Goal: Information Seeking & Learning: Learn about a topic

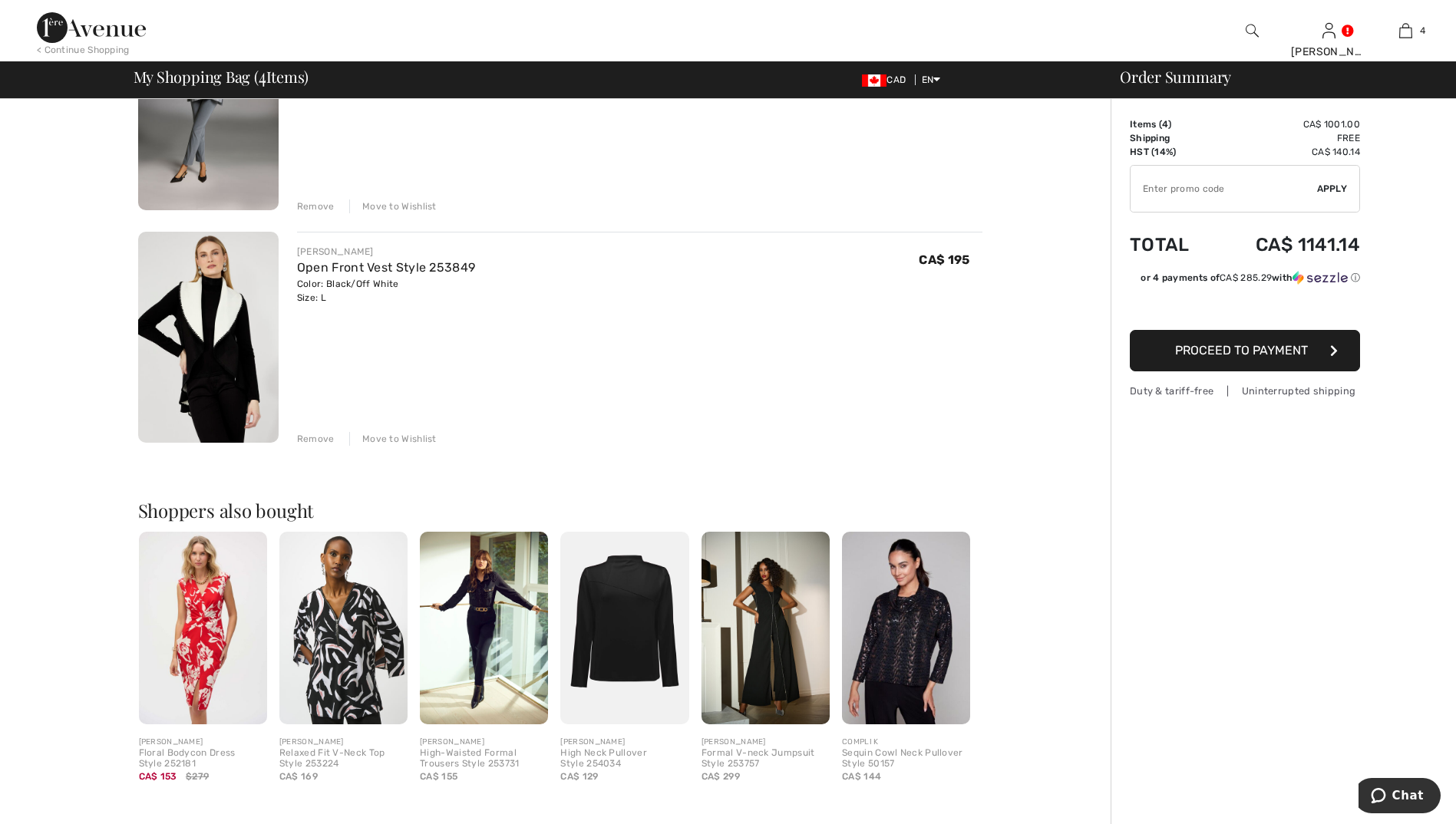
scroll to position [690, 0]
click at [327, 442] on div "Remove" at bounding box center [315, 438] width 37 height 14
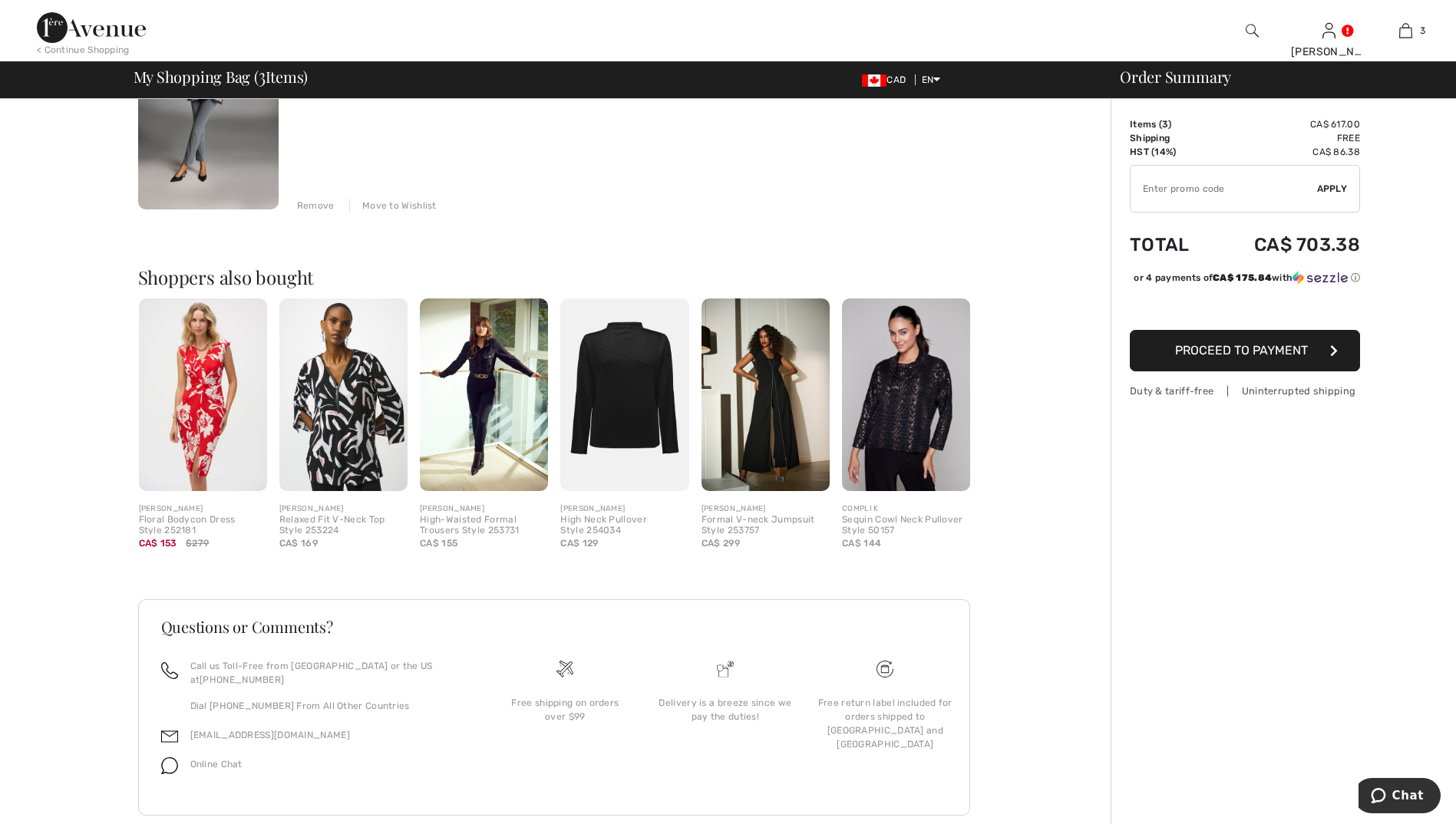
click at [314, 203] on div "Remove" at bounding box center [315, 206] width 37 height 14
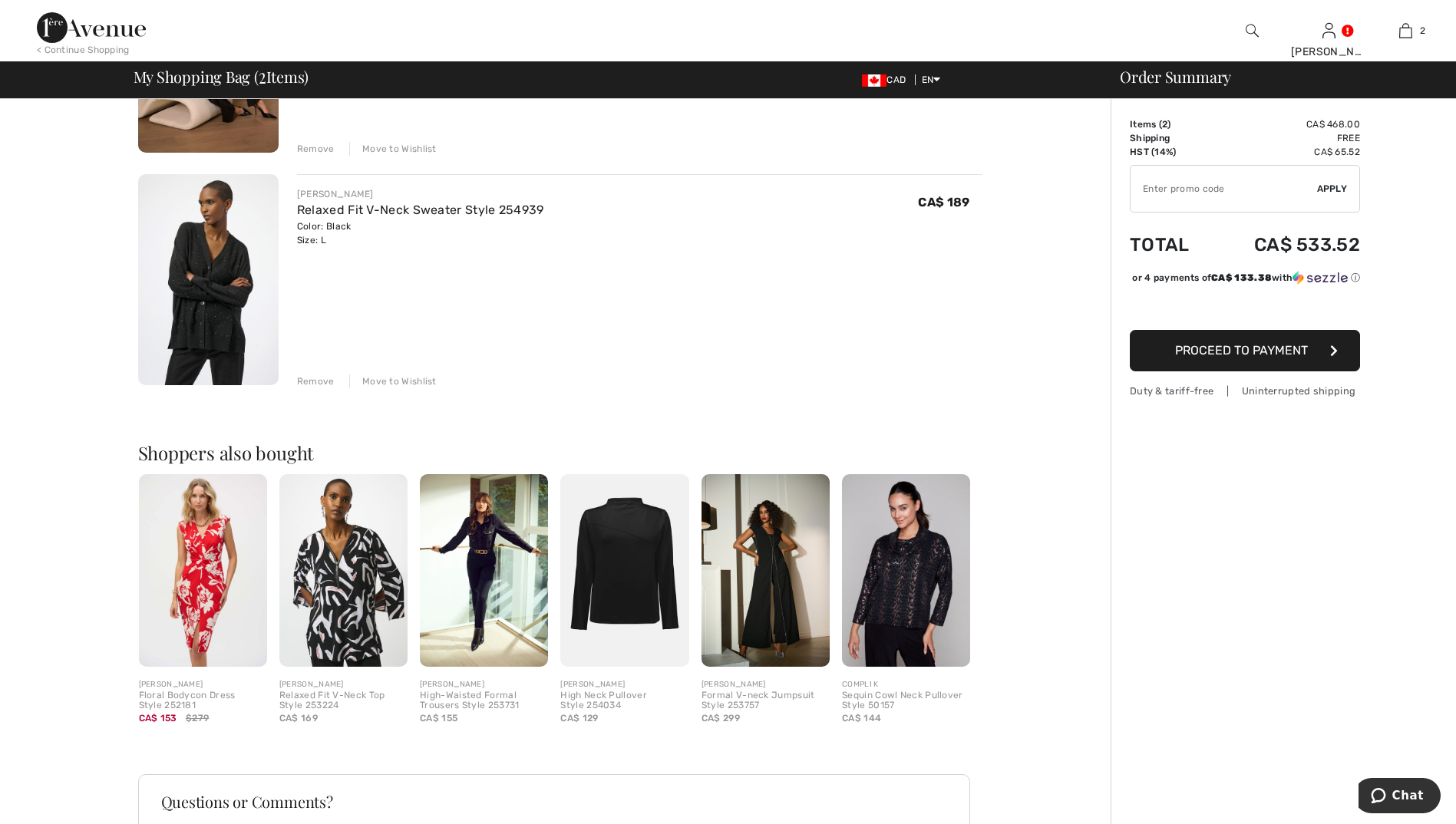
scroll to position [244, 0]
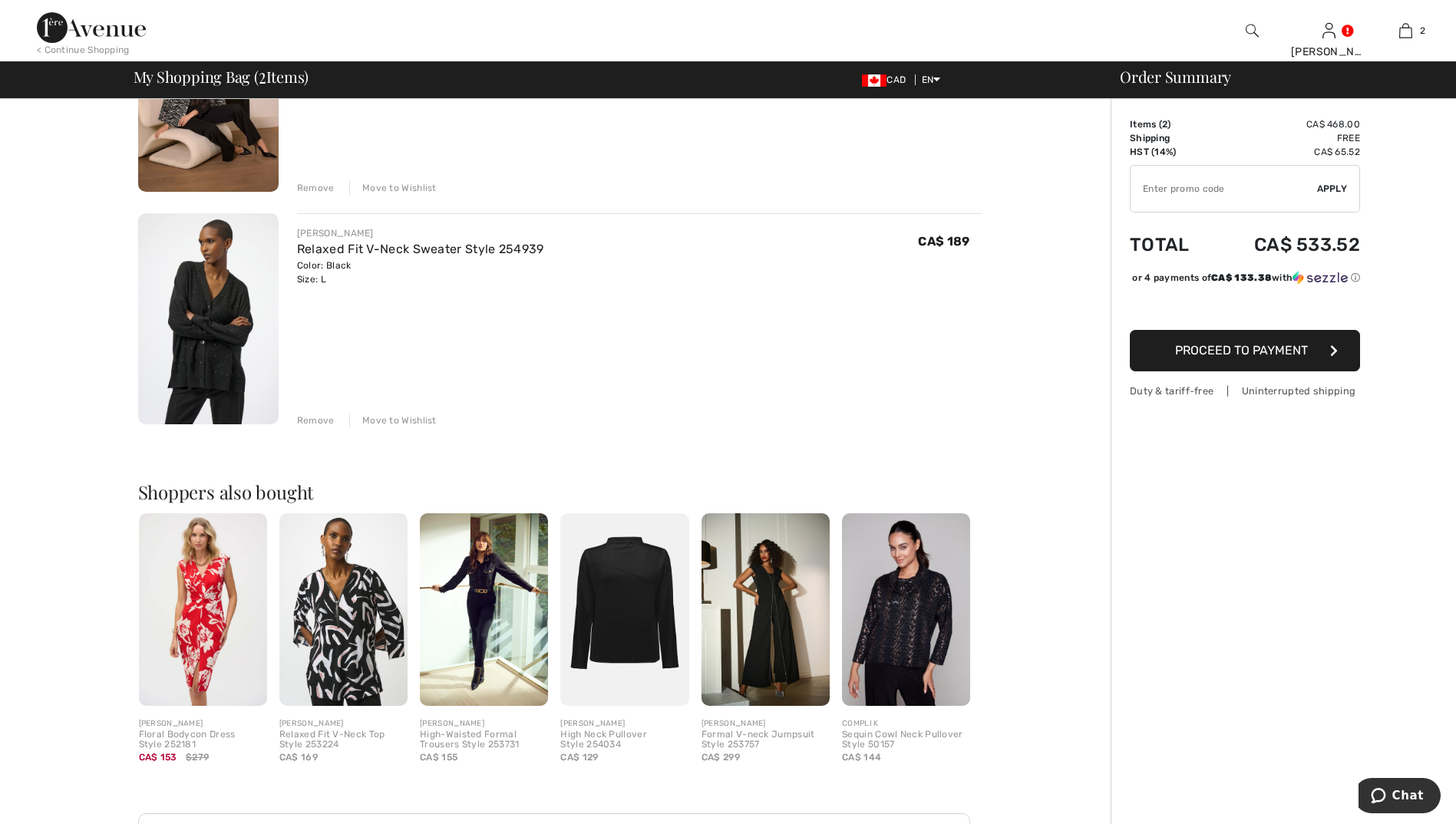
click at [315, 187] on div "Remove" at bounding box center [315, 188] width 37 height 14
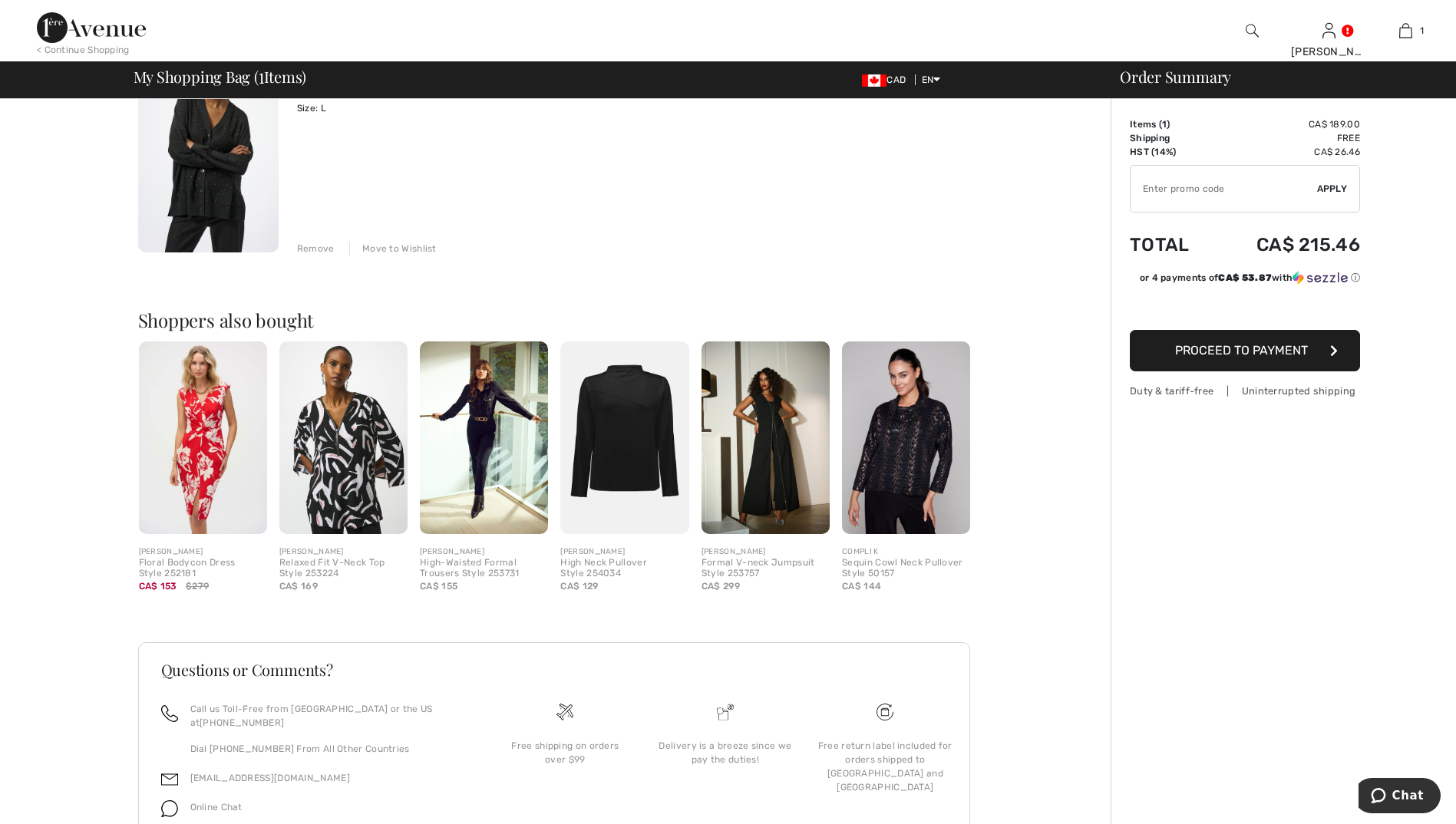
scroll to position [225, 0]
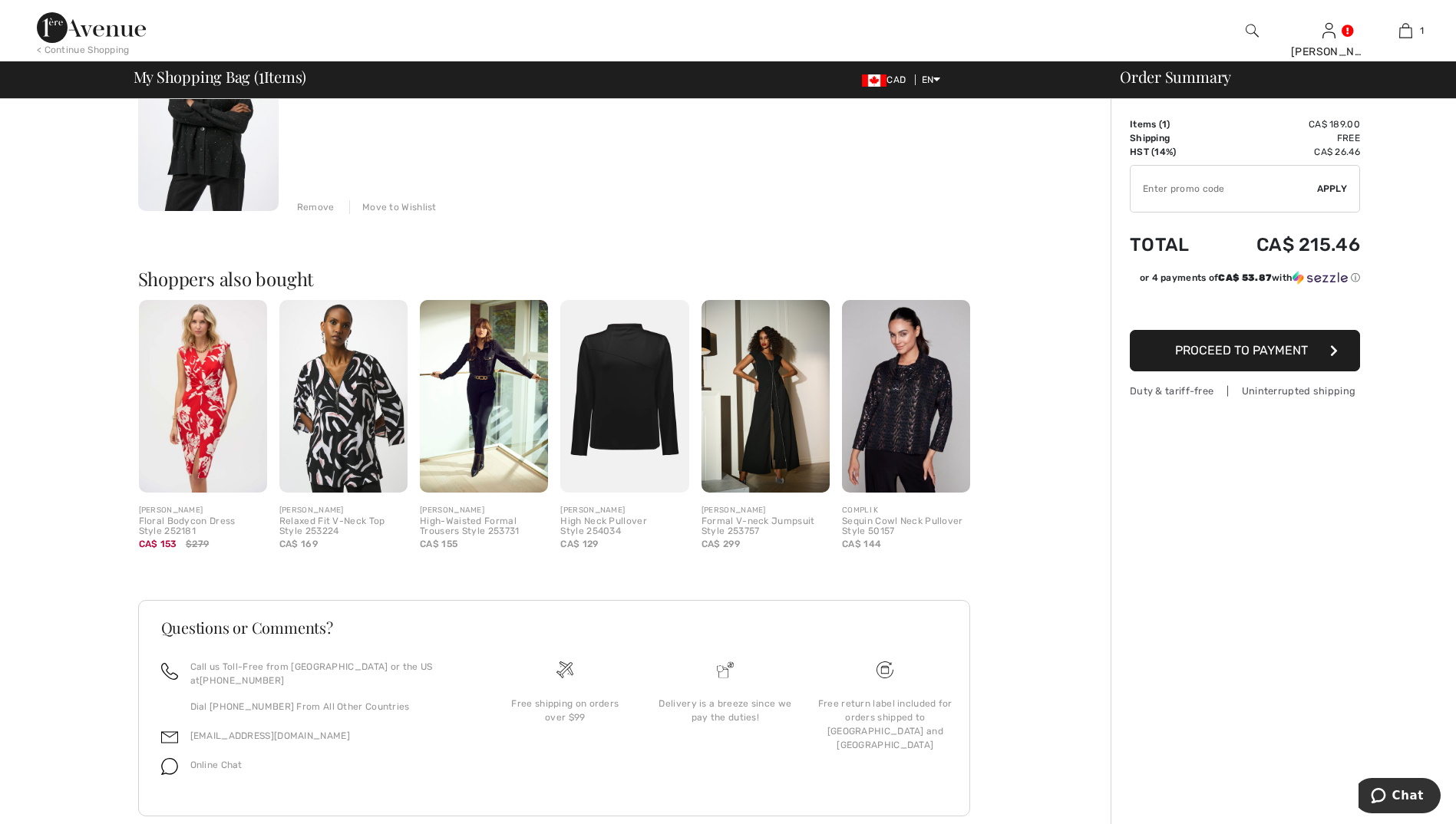
click at [186, 192] on img at bounding box center [207, 105] width 140 height 211
click at [240, 173] on img at bounding box center [207, 105] width 140 height 211
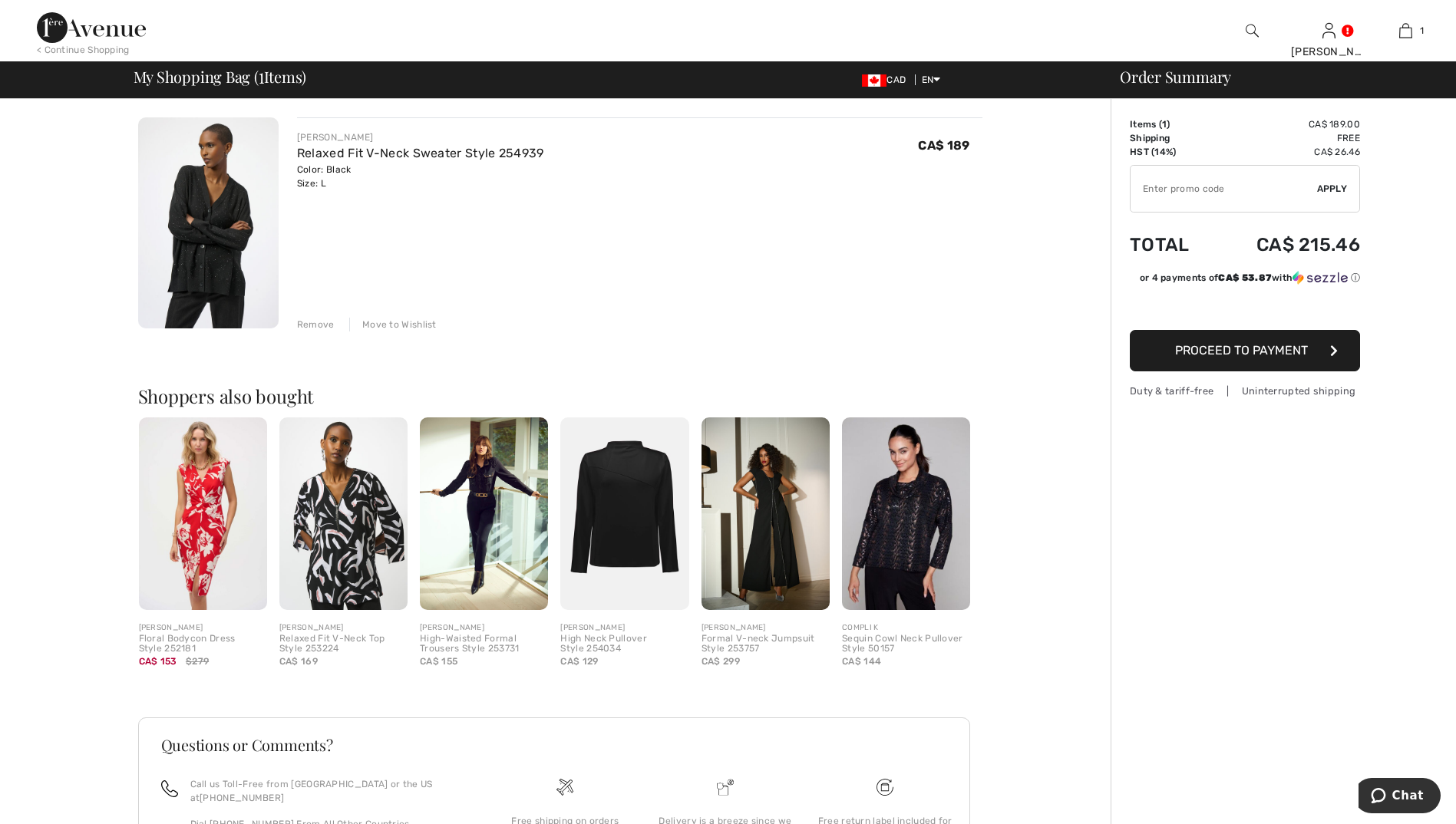
scroll to position [0, 0]
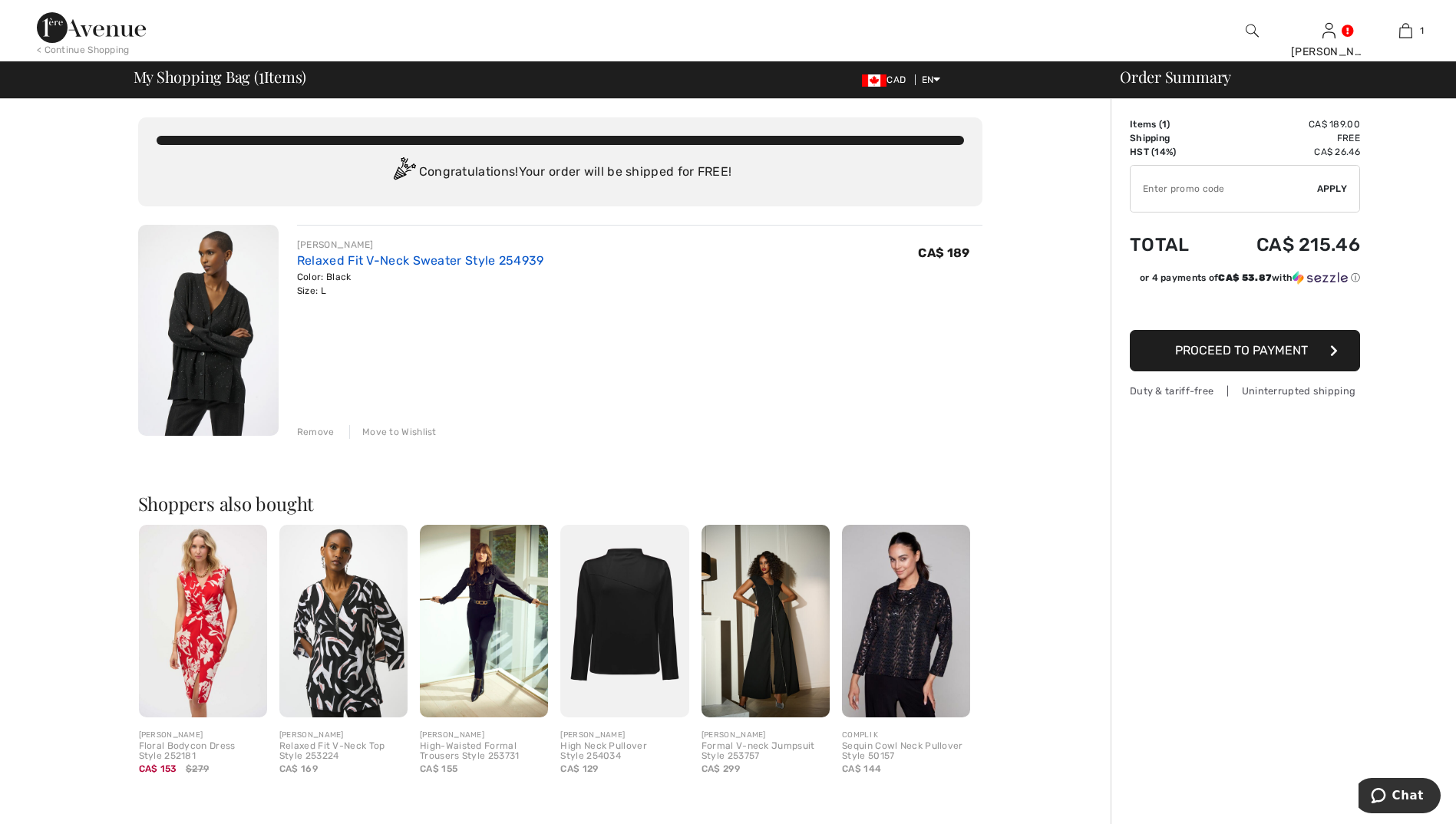
click at [339, 263] on link "Relaxed Fit V-Neck Sweater Style 254939" at bounding box center [421, 260] width 247 height 15
click at [341, 257] on link "Relaxed Fit V-Neck Sweater Style 254939" at bounding box center [421, 260] width 247 height 15
click at [88, 47] on div "< Continue Shopping" at bounding box center [84, 49] width 93 height 14
click at [104, 24] on img at bounding box center [91, 27] width 109 height 31
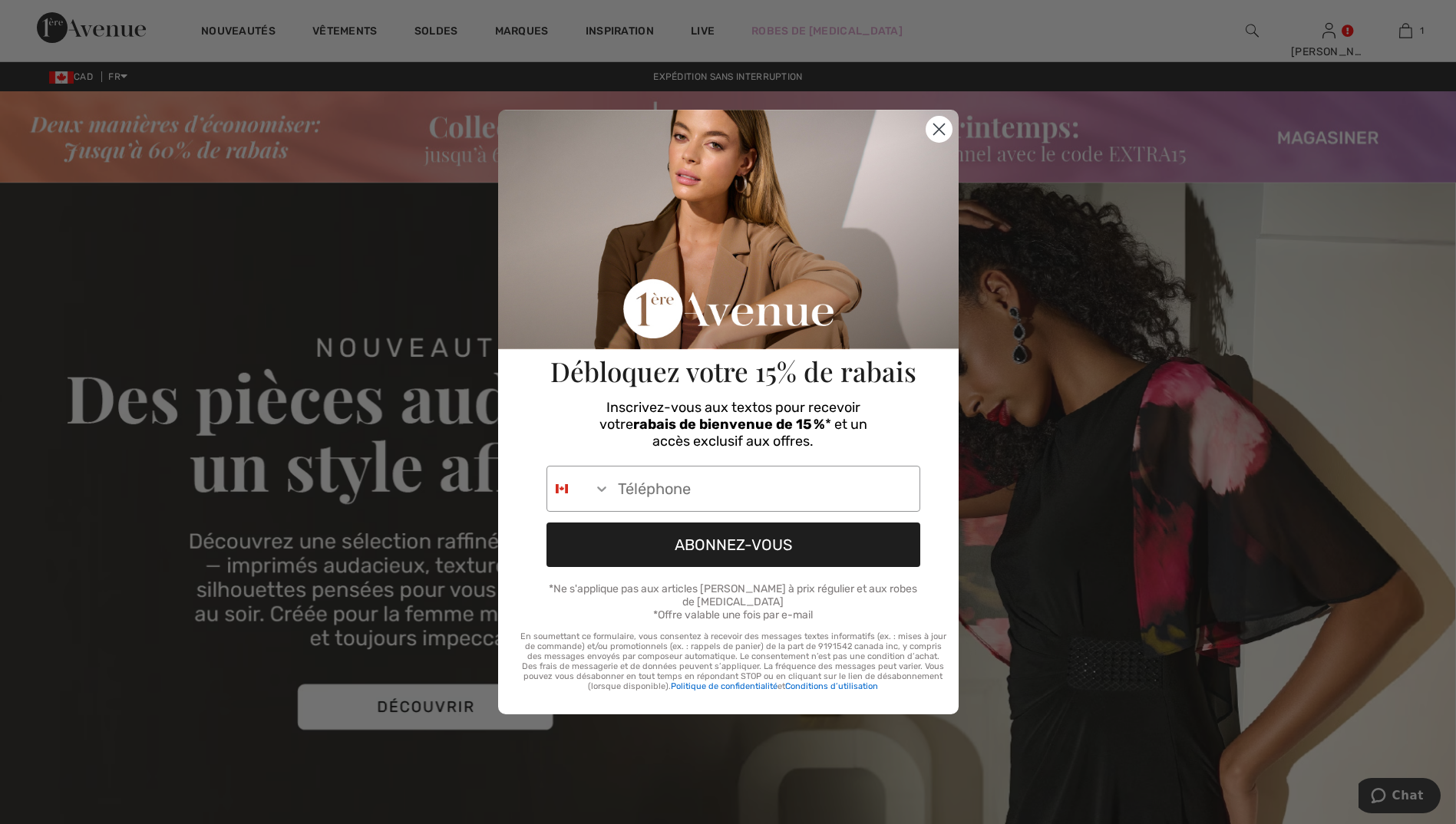
click at [943, 130] on icon "Close dialog" at bounding box center [939, 130] width 11 height 11
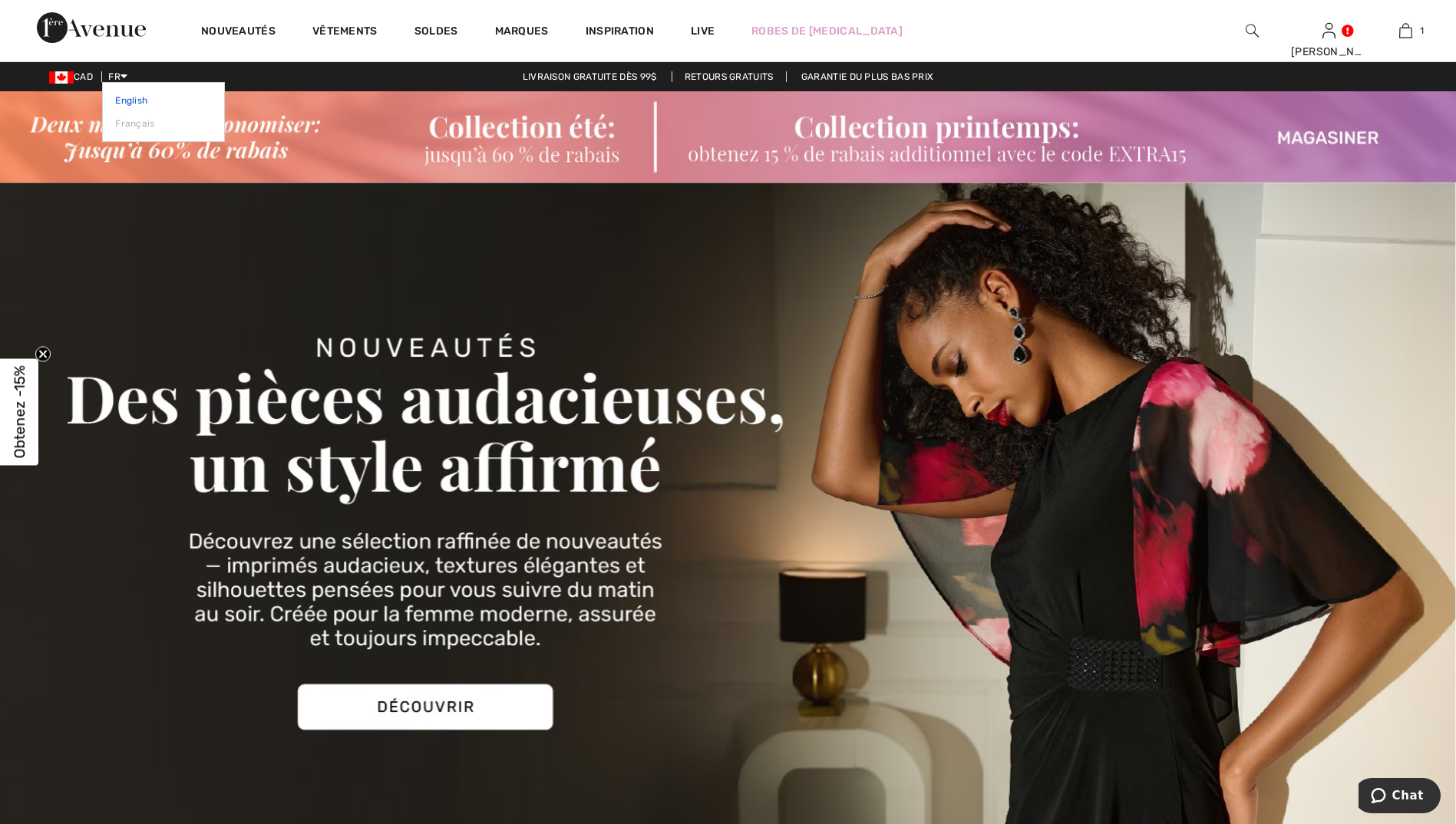
click at [132, 104] on link "English" at bounding box center [164, 100] width 97 height 23
click at [135, 103] on link "English" at bounding box center [164, 100] width 97 height 23
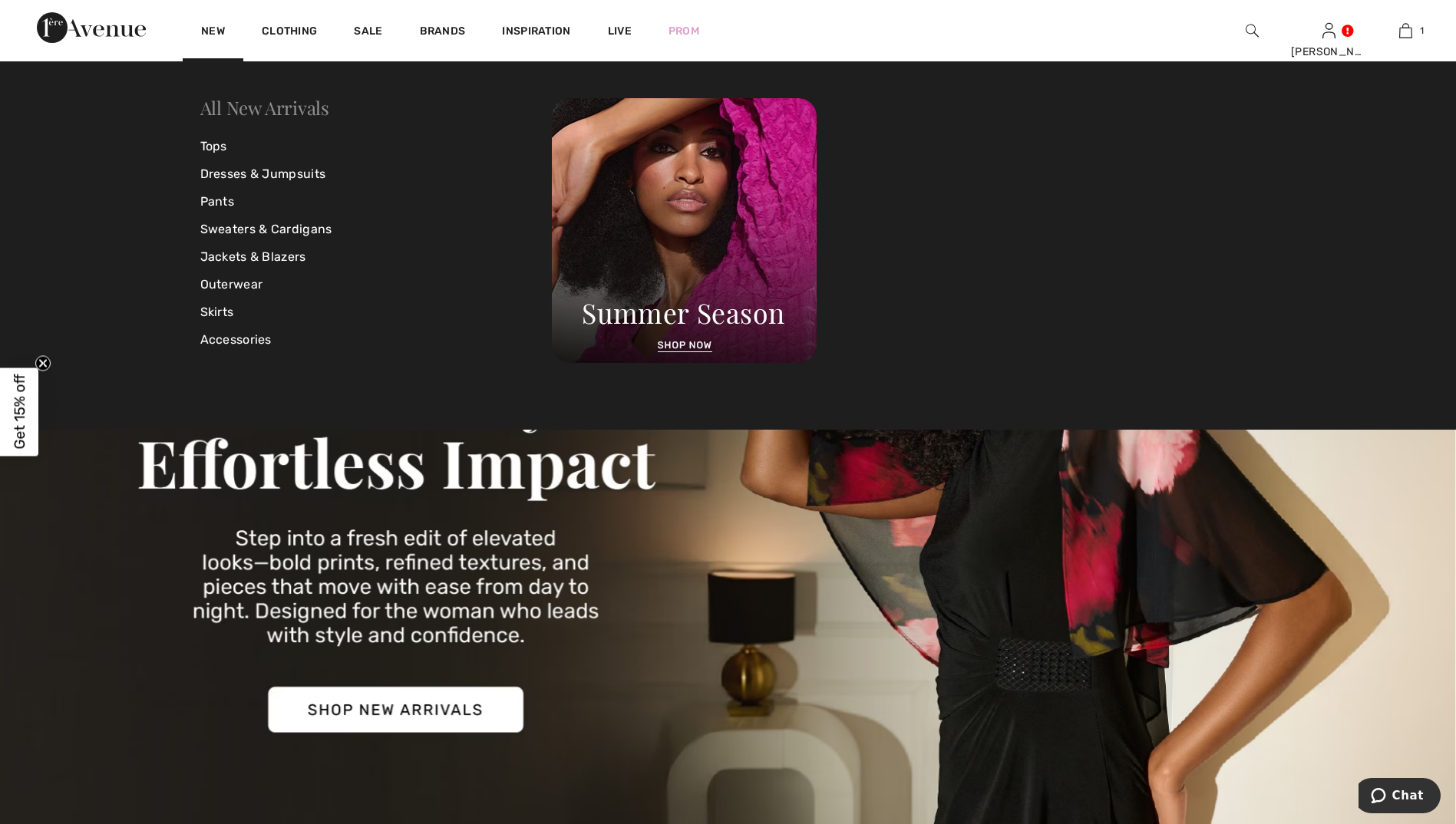
click at [234, 104] on link "All New Arrivals" at bounding box center [264, 107] width 129 height 24
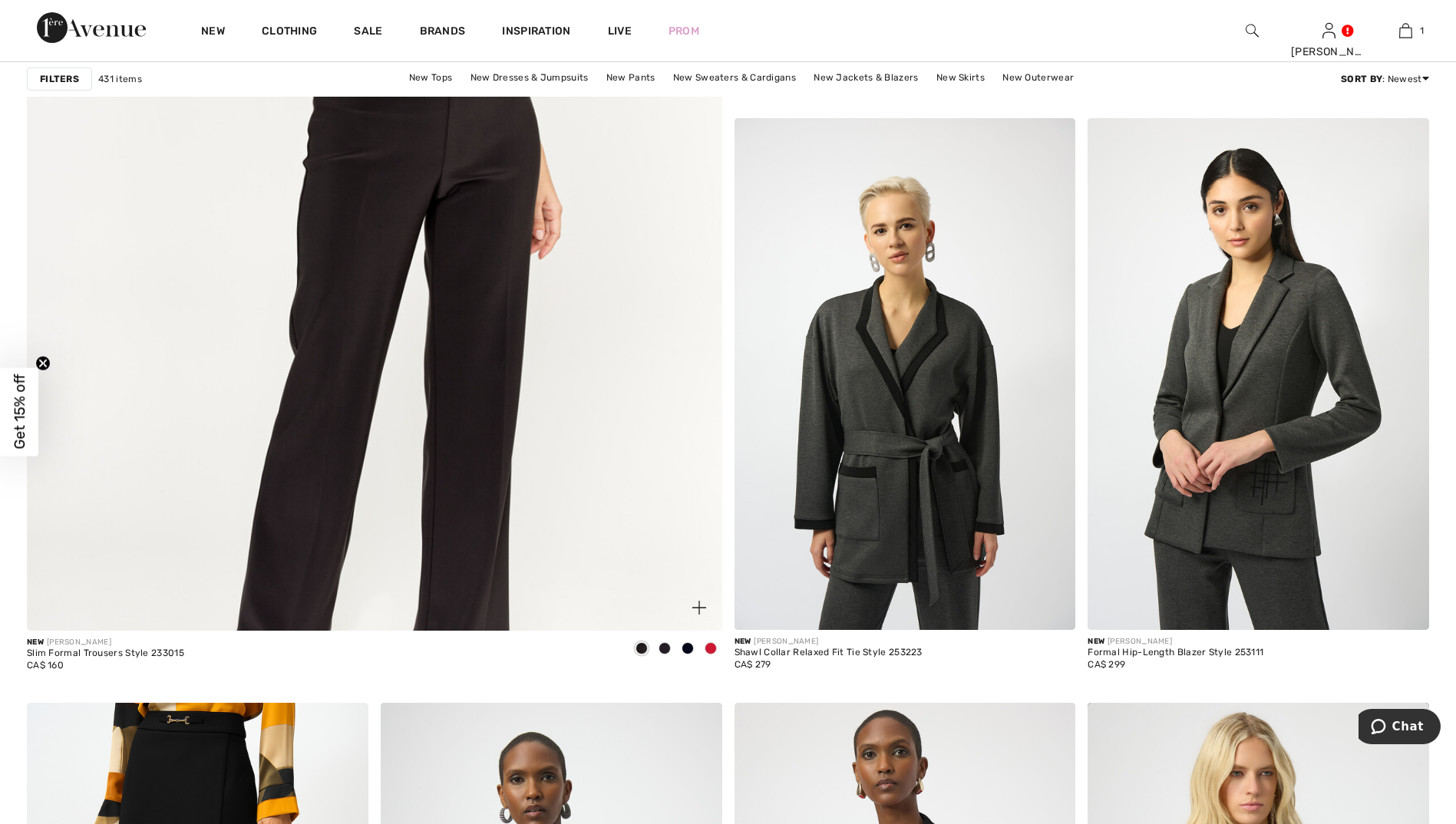
scroll to position [5601, 0]
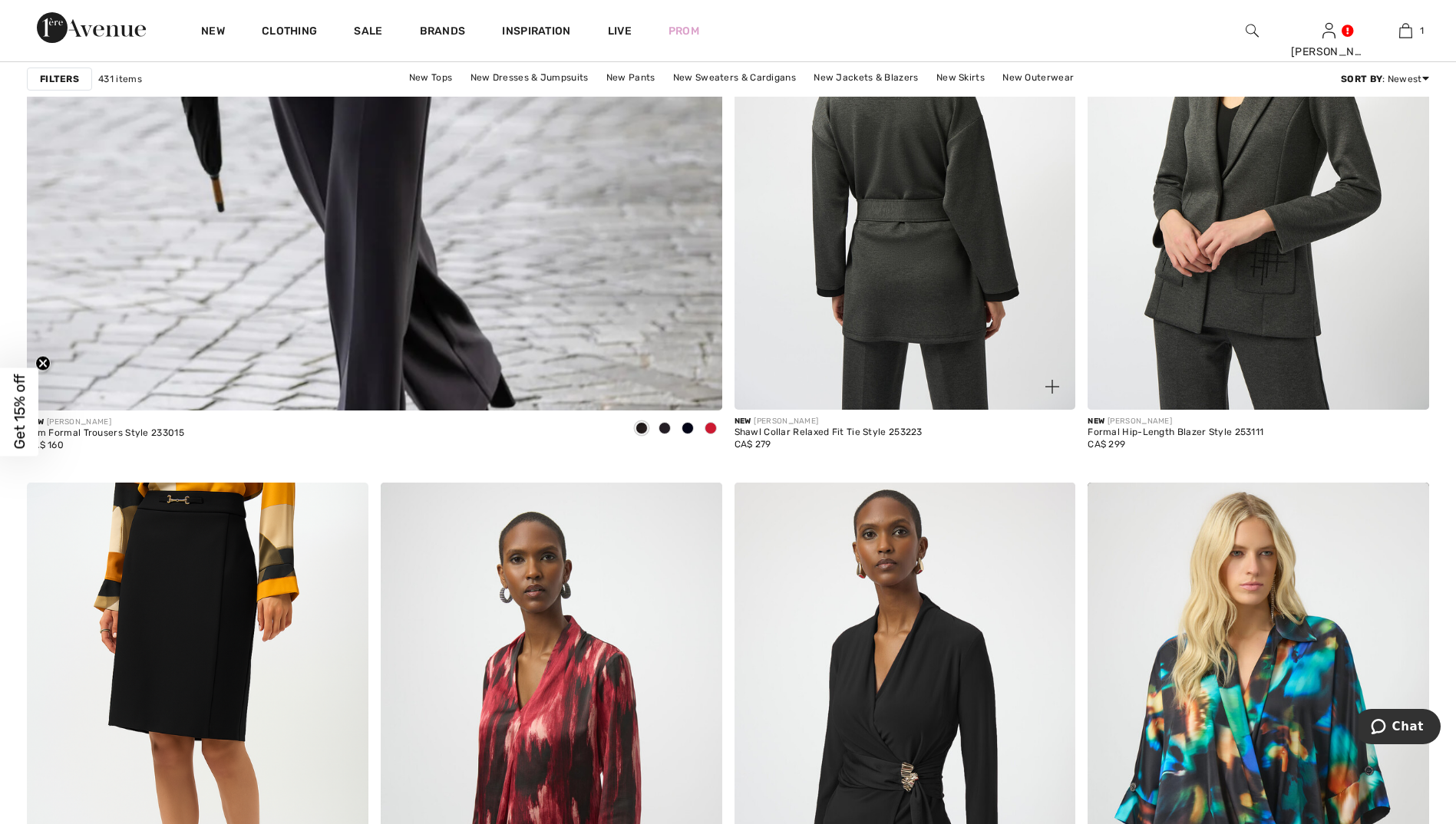
click at [875, 247] on img at bounding box center [904, 153] width 341 height 512
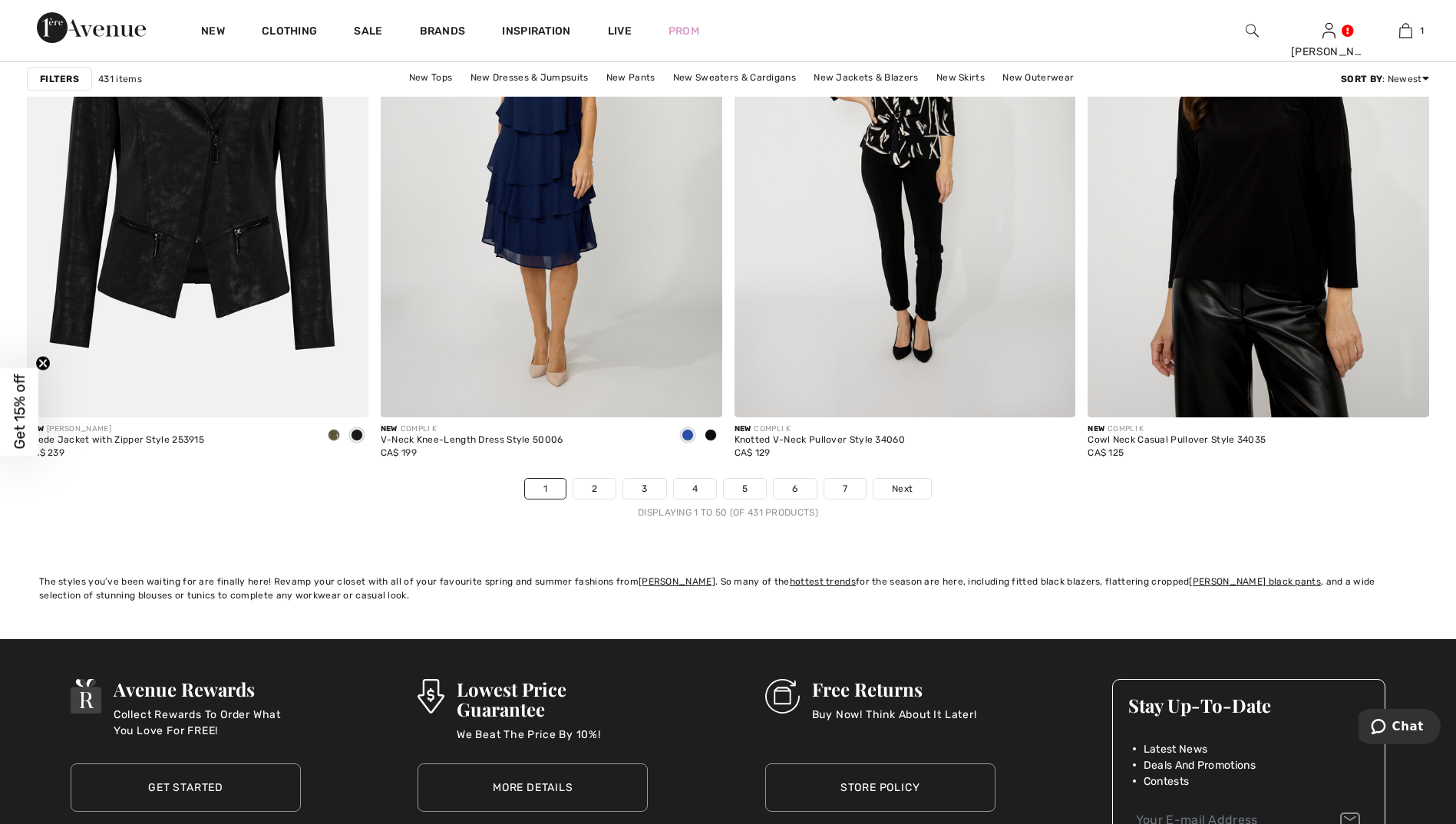
scroll to position [8977, 0]
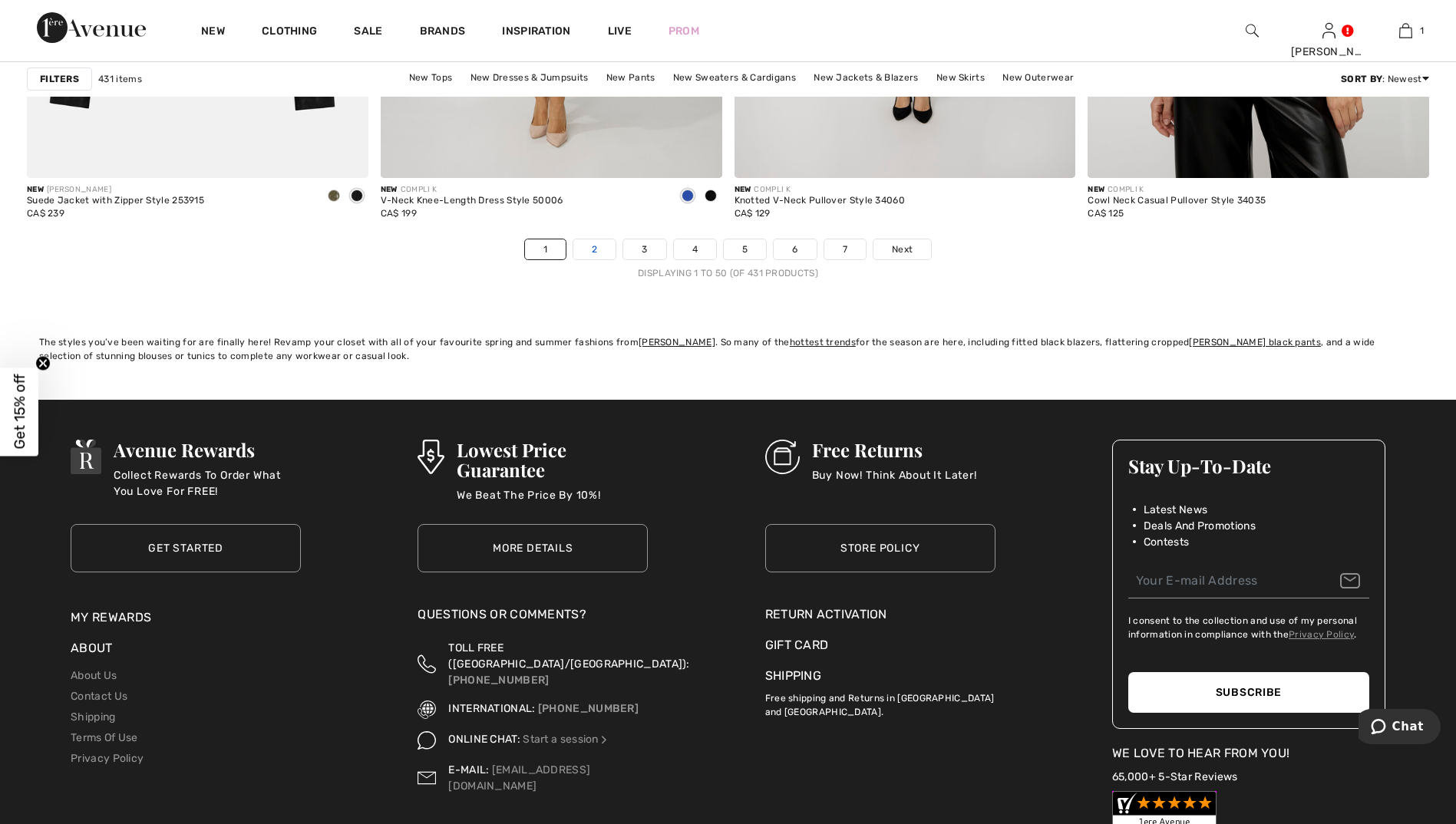
click at [592, 244] on link "2" at bounding box center [594, 248] width 42 height 20
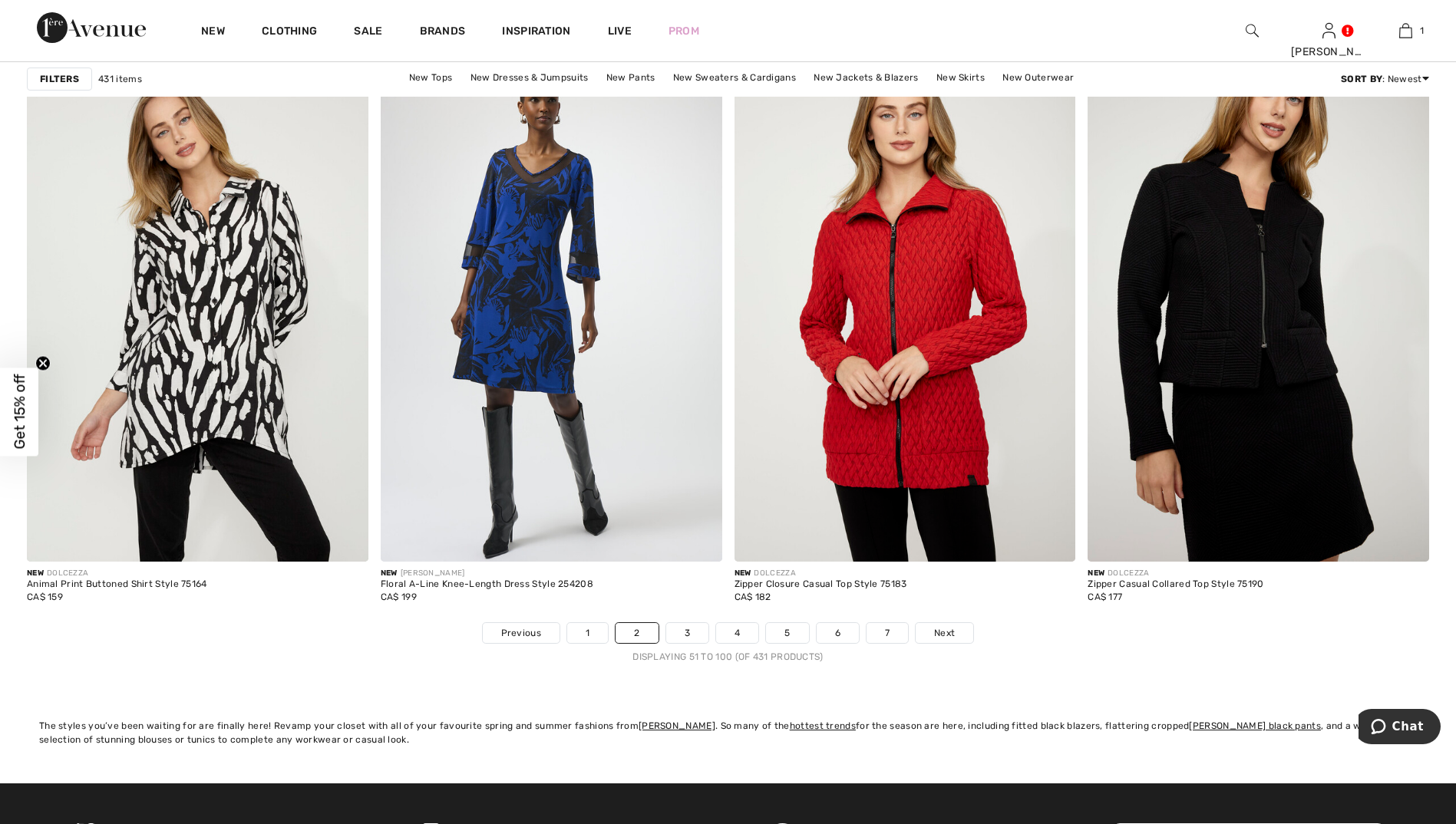
scroll to position [8747, 0]
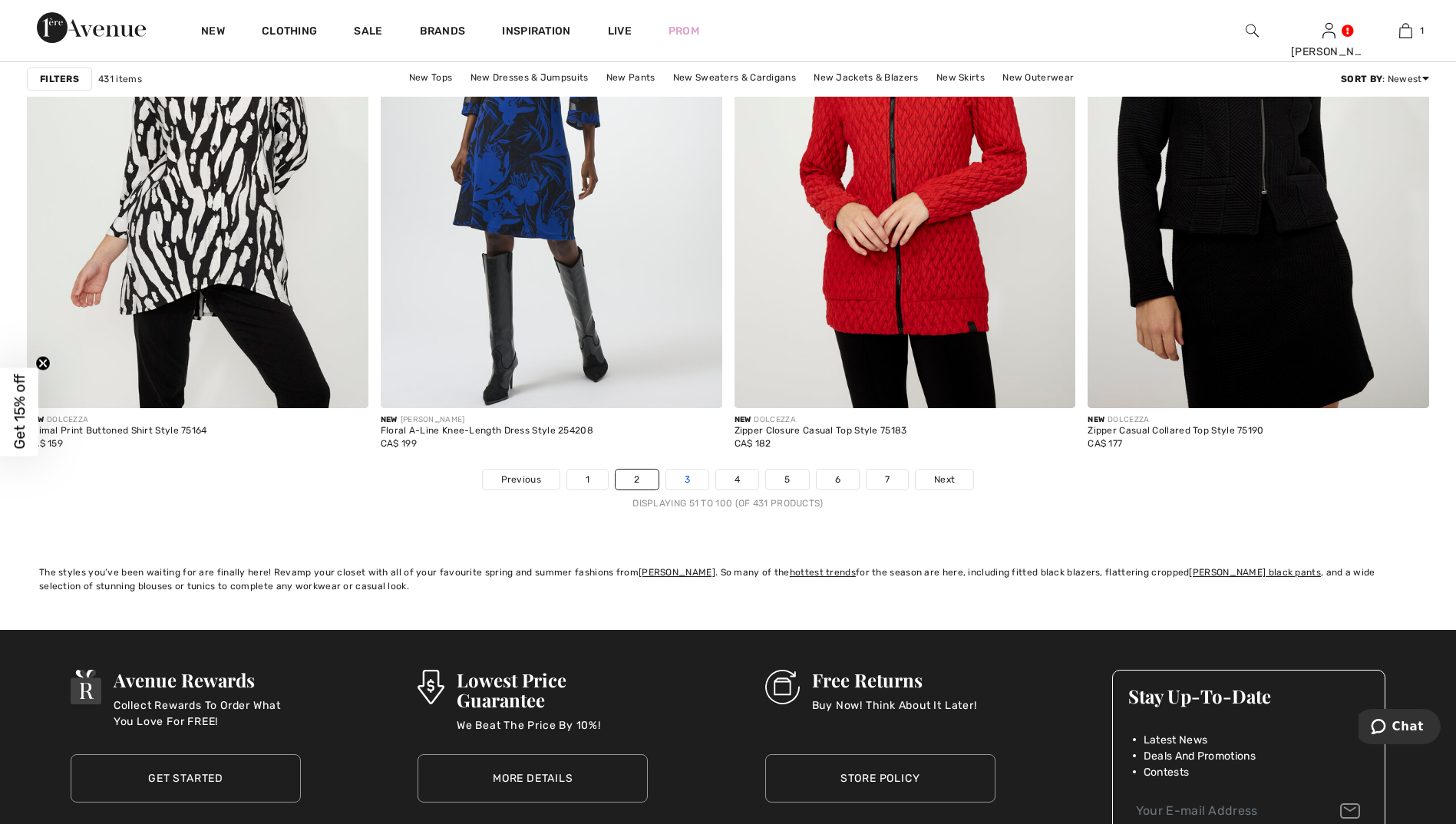
click at [689, 480] on link "3" at bounding box center [687, 479] width 42 height 20
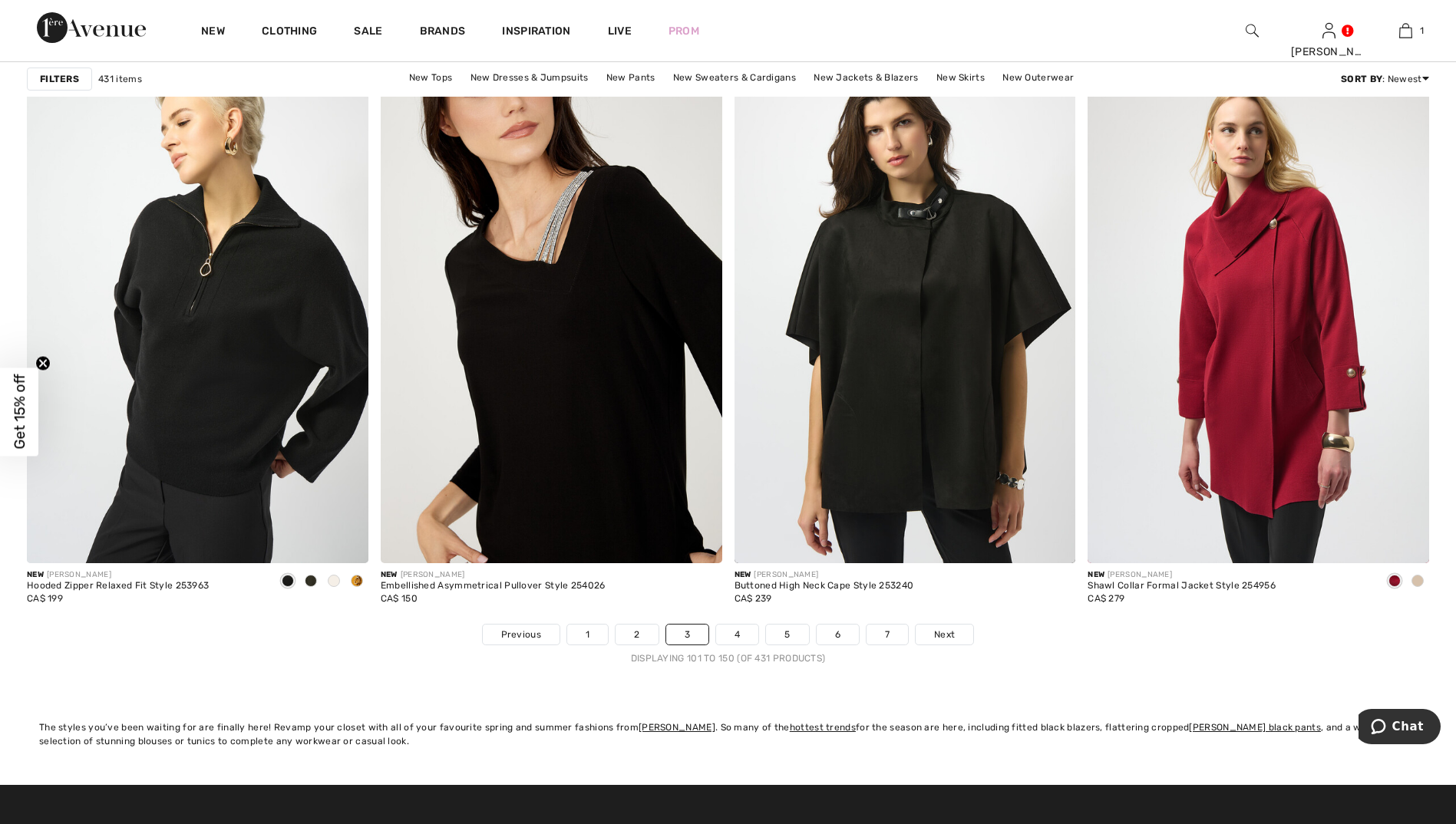
scroll to position [8593, 0]
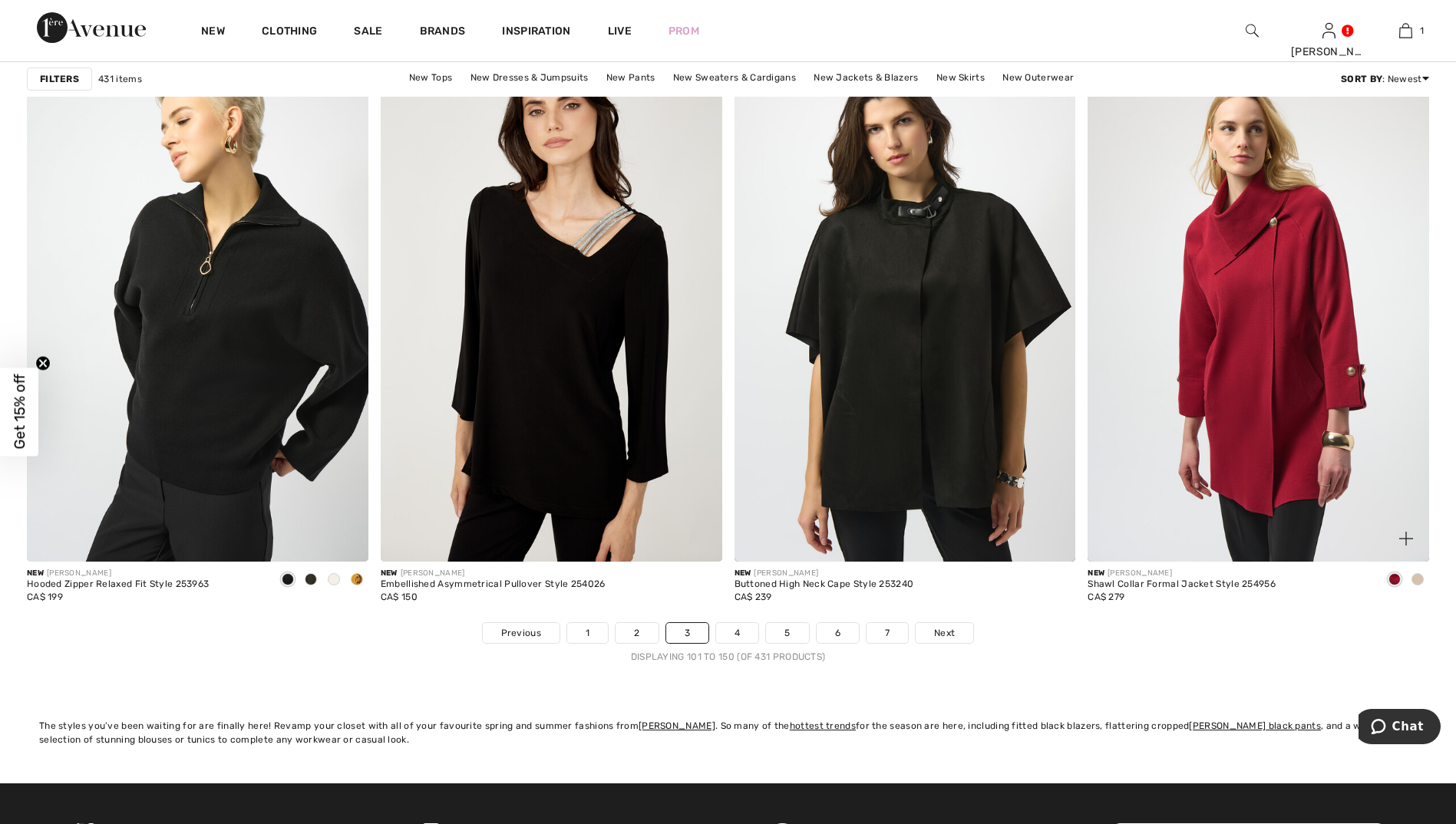
click at [1419, 581] on span at bounding box center [1417, 578] width 12 height 12
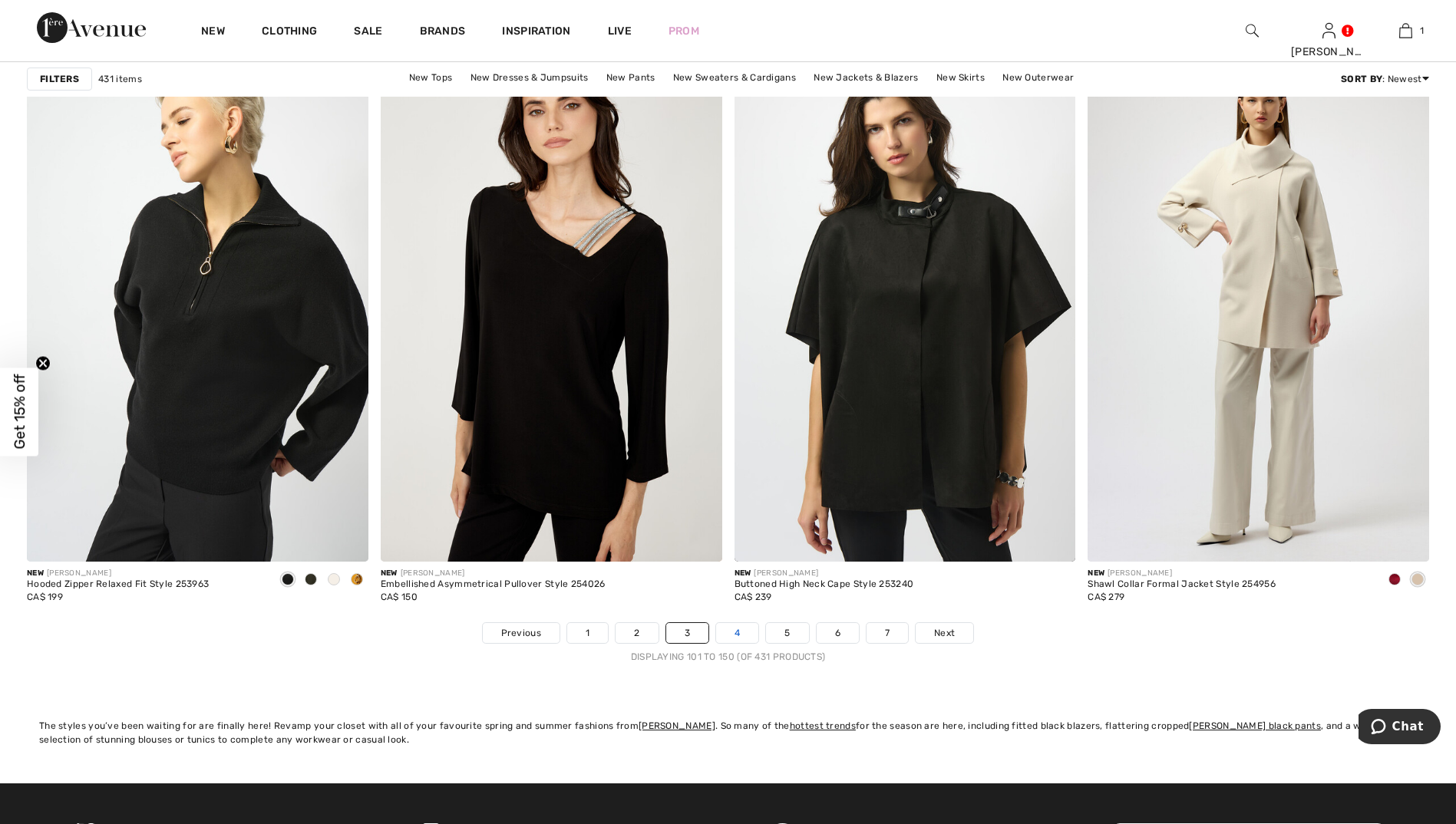
click at [733, 634] on link "4" at bounding box center [737, 632] width 42 height 20
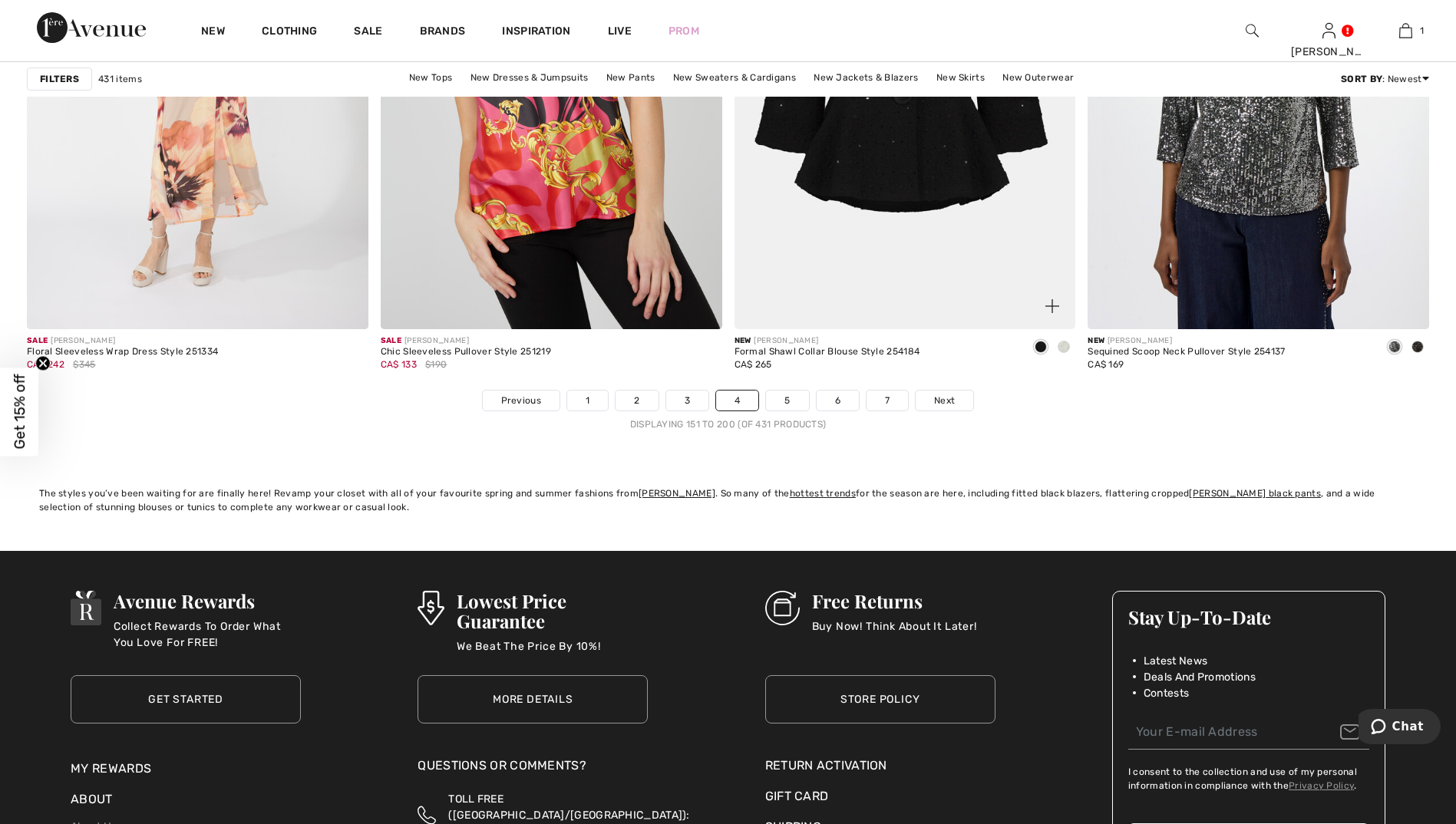
scroll to position [8900, 0]
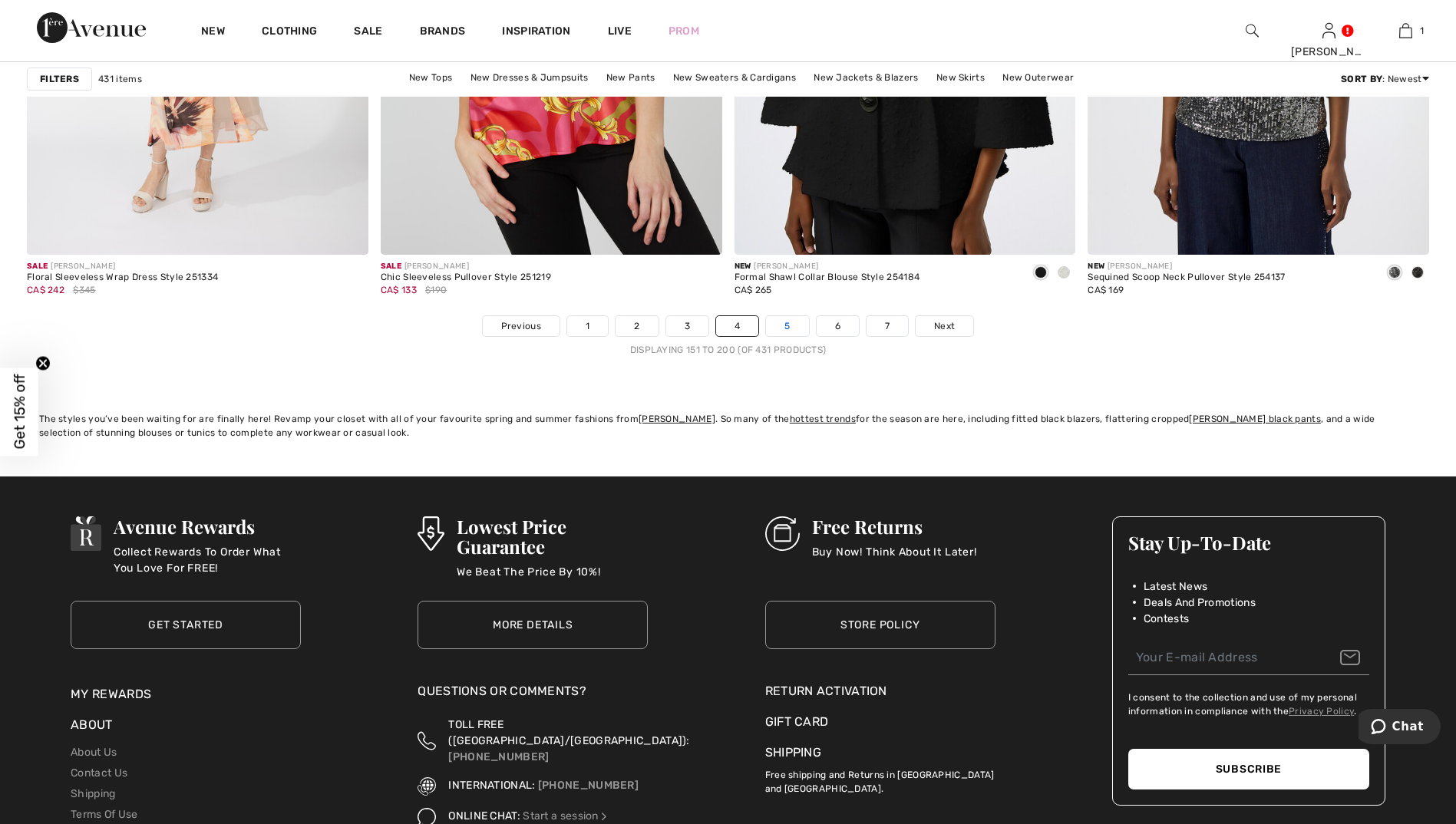
click at [787, 324] on link "5" at bounding box center [786, 326] width 42 height 20
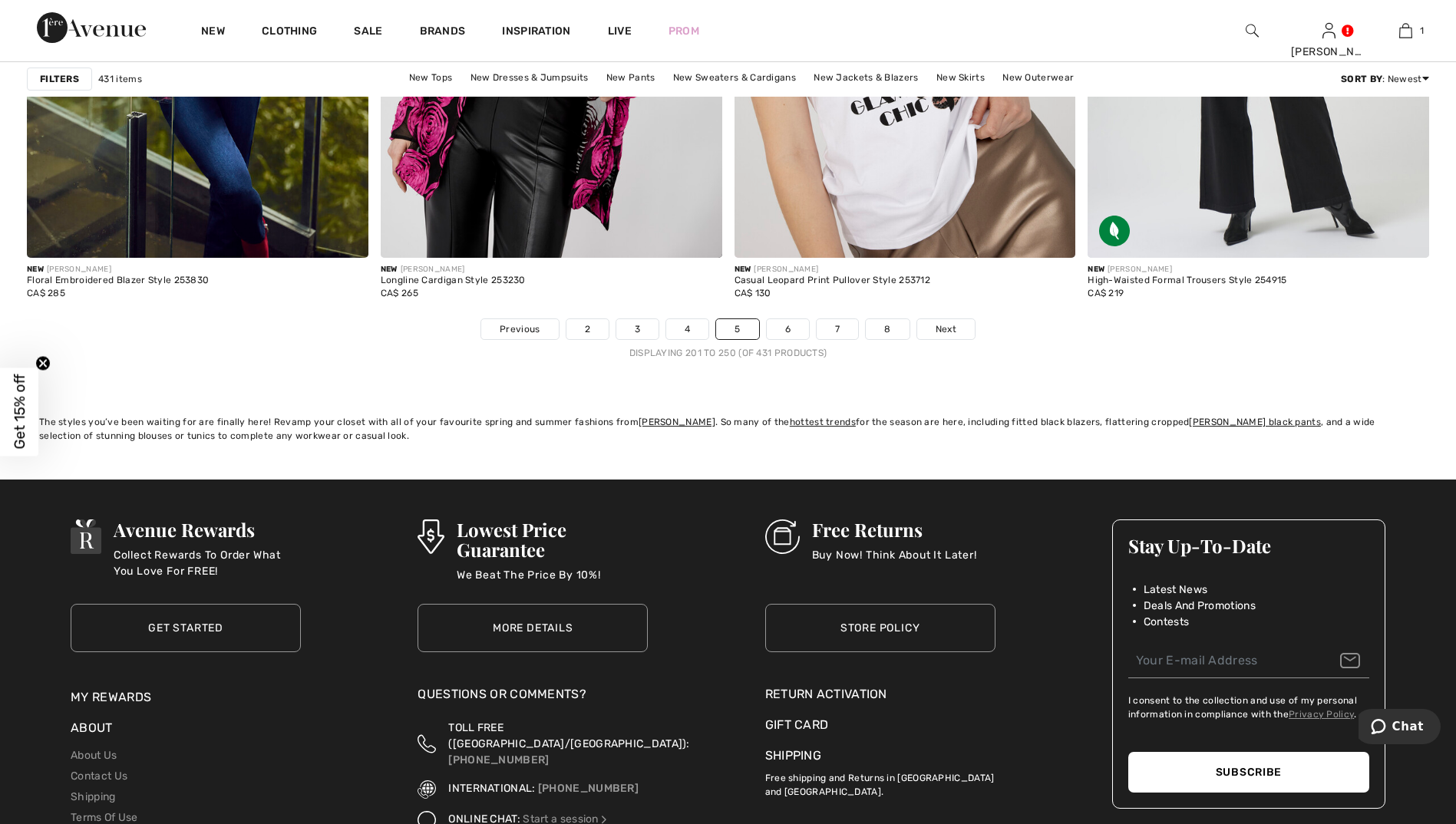
scroll to position [8900, 0]
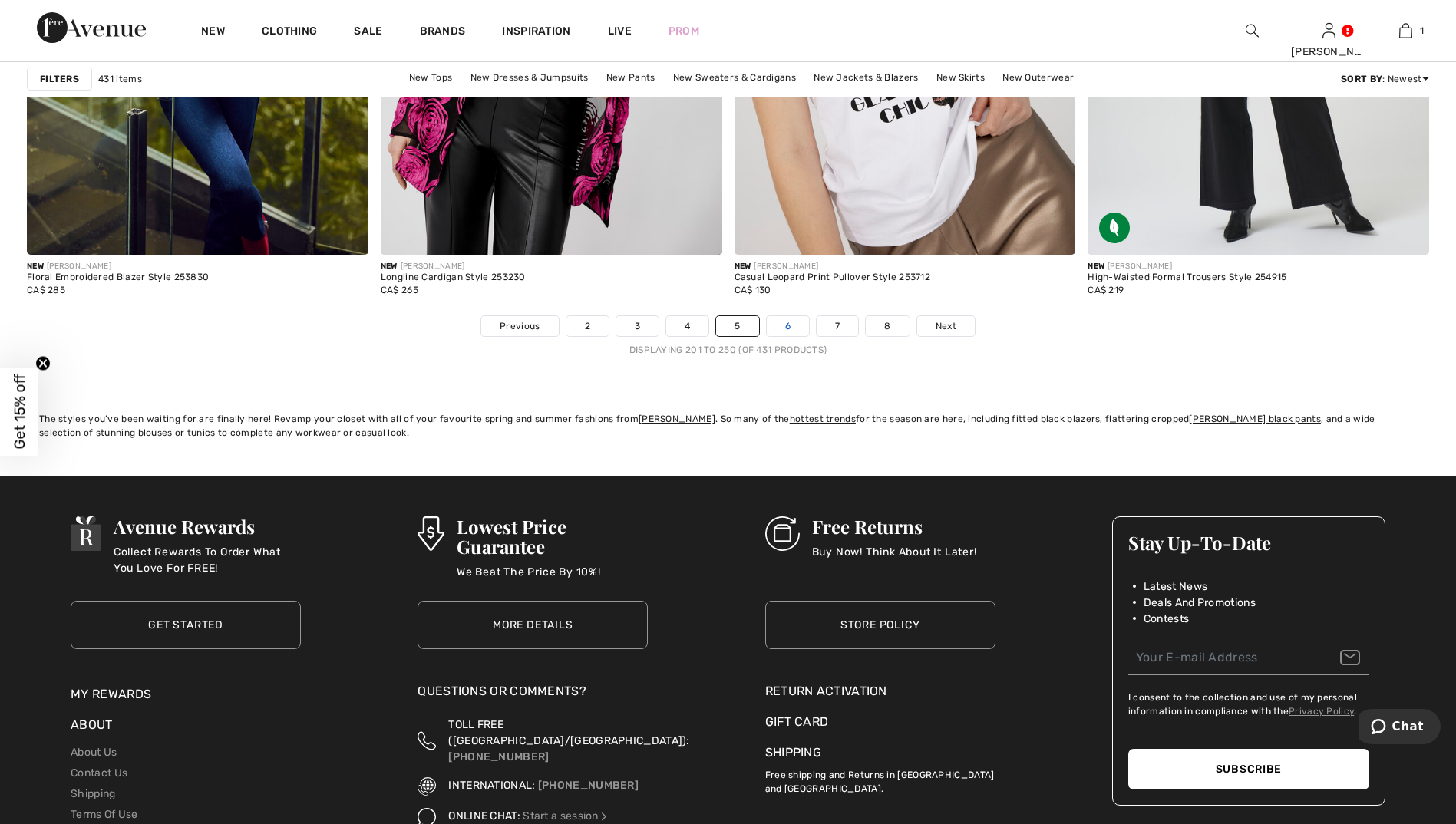
click at [778, 331] on link "6" at bounding box center [787, 326] width 42 height 20
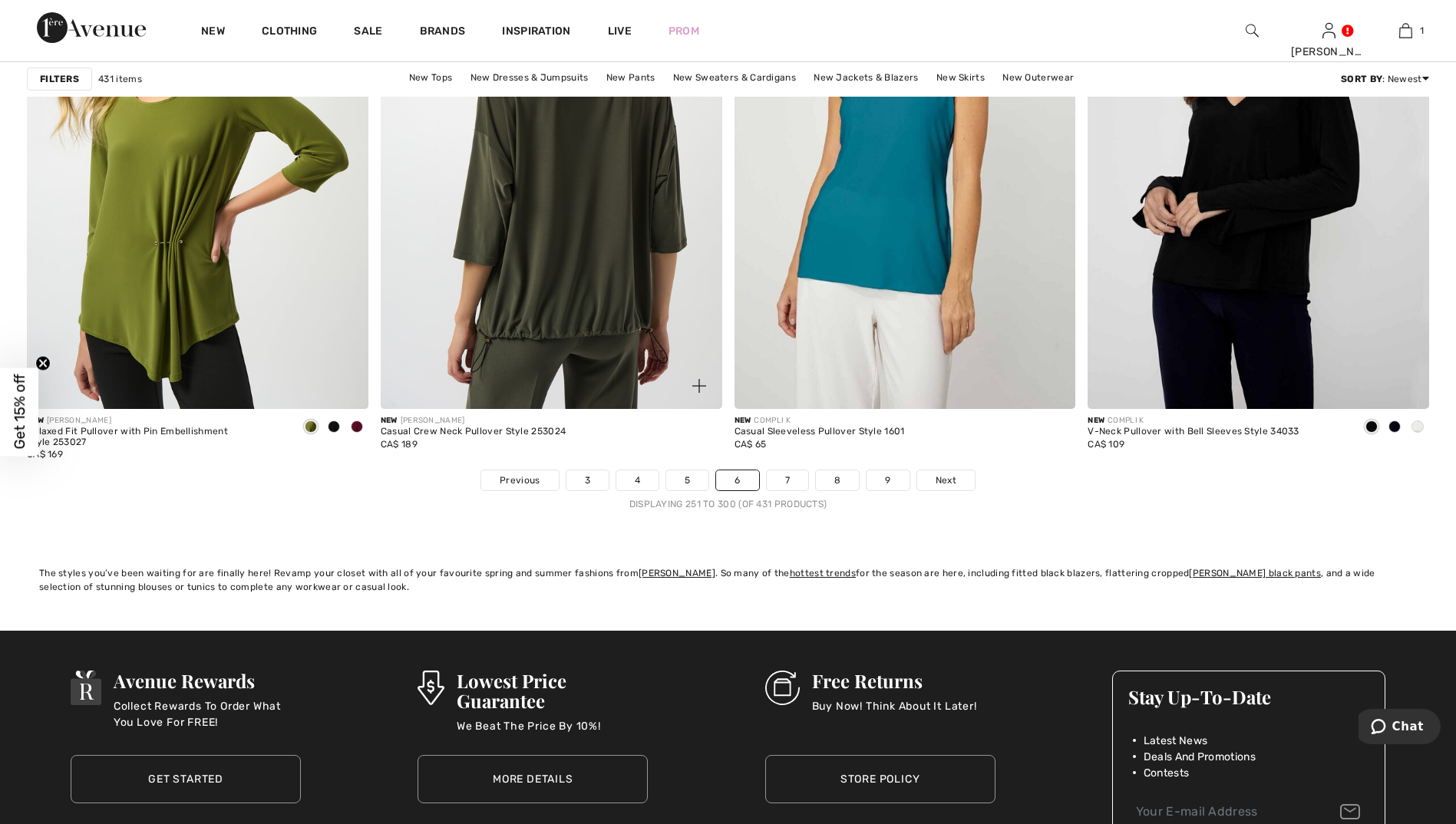
scroll to position [8747, 0]
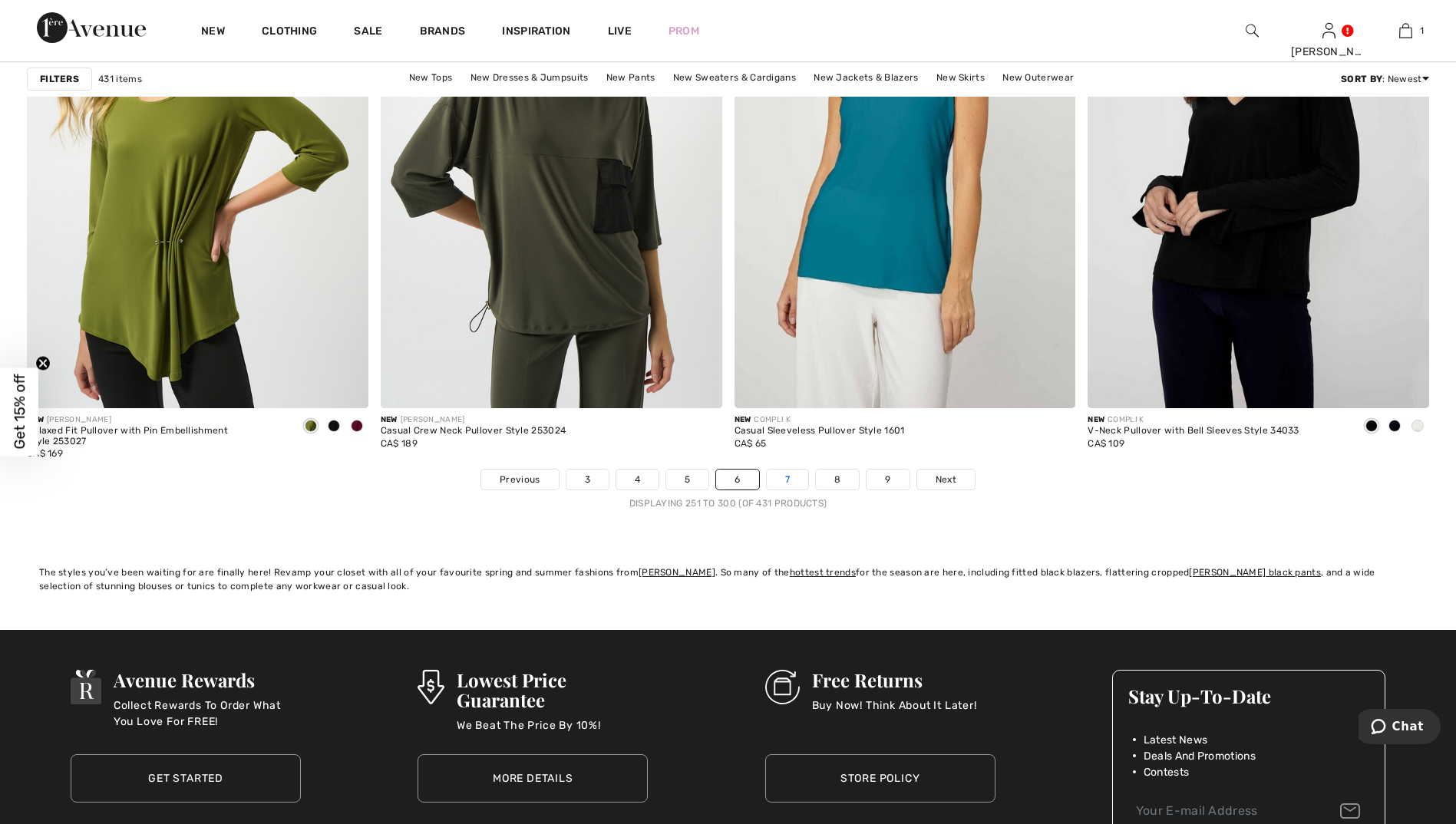
click at [789, 482] on link "7" at bounding box center [787, 479] width 42 height 20
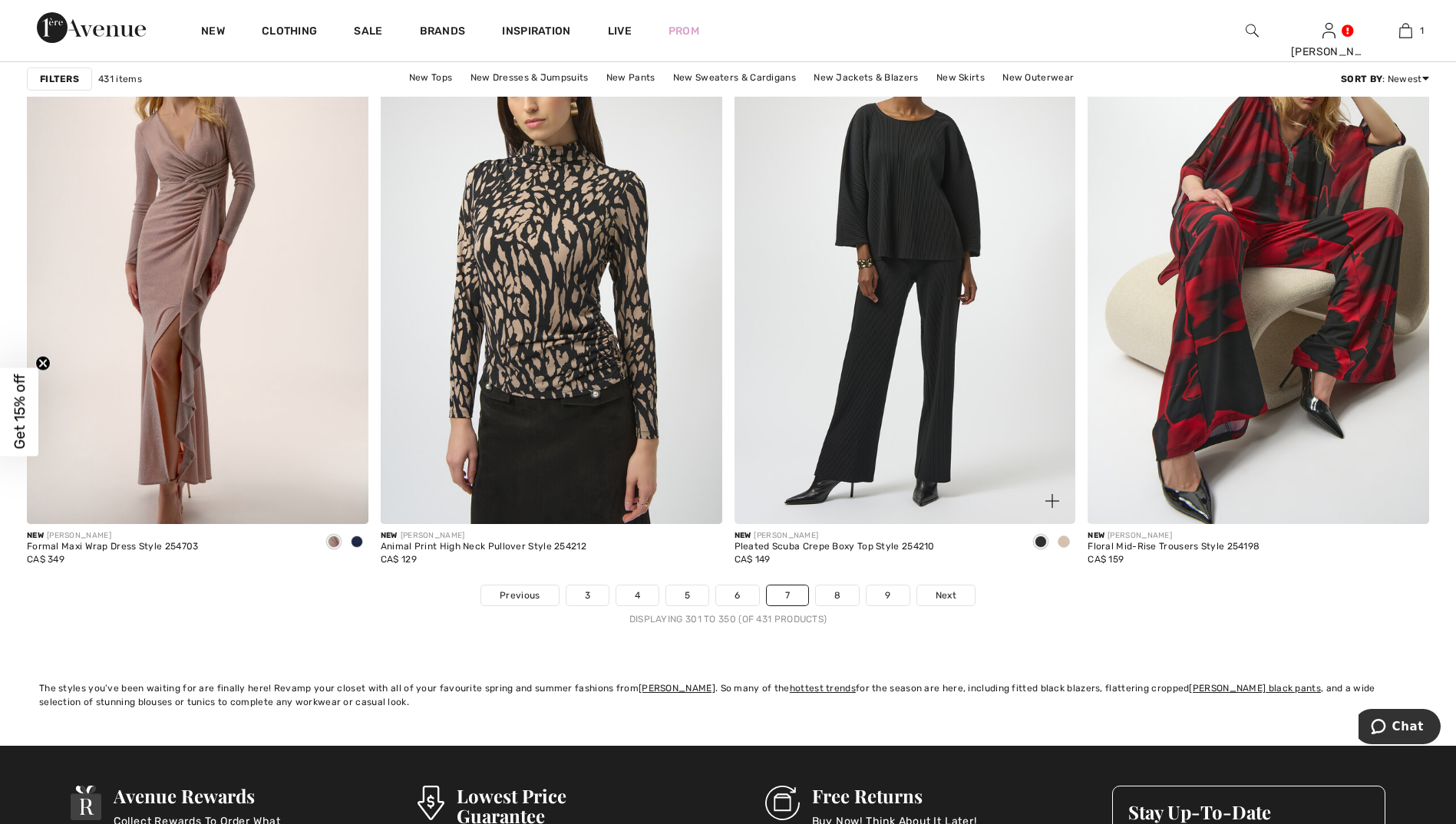
scroll to position [8823, 0]
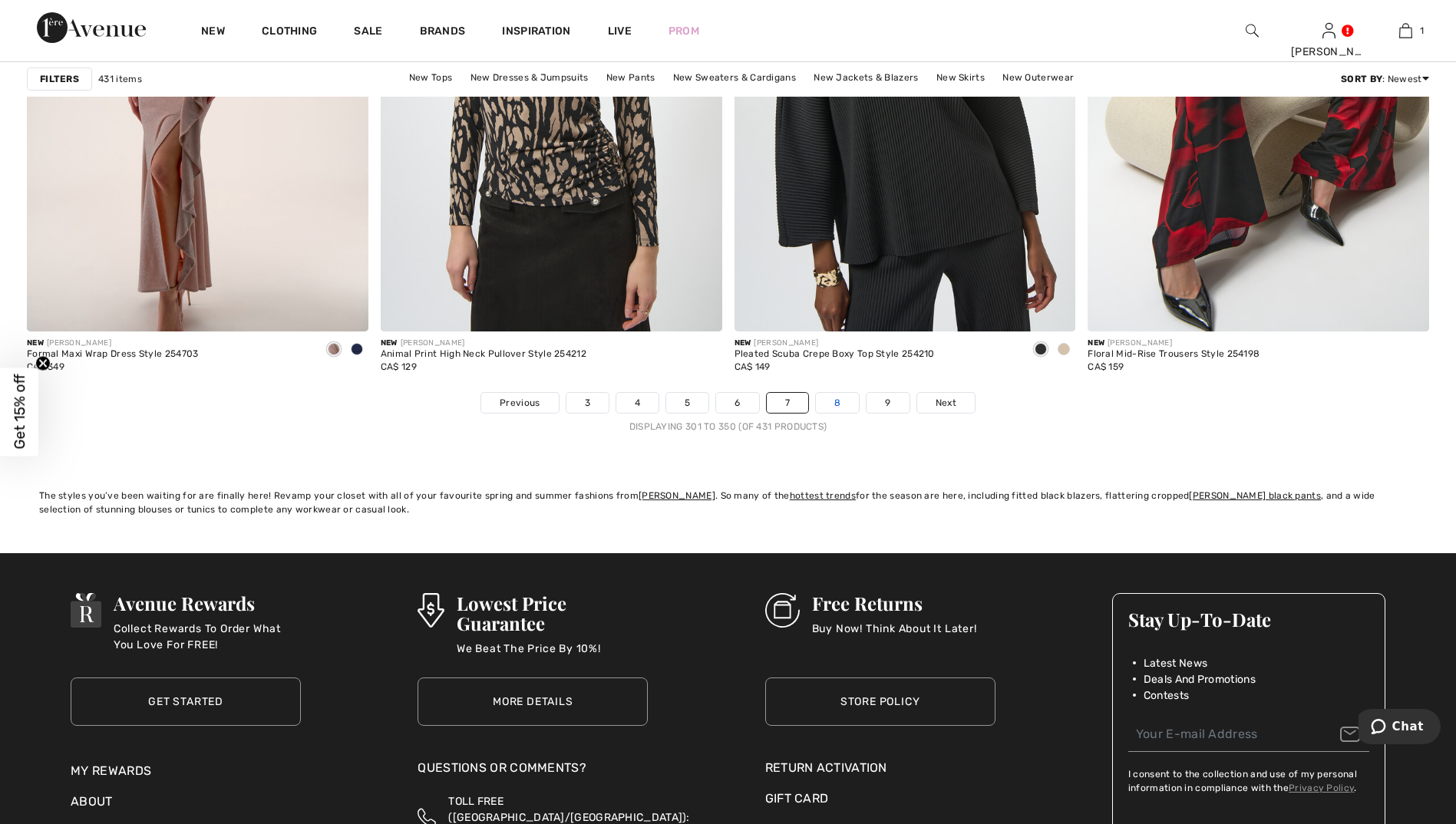
click at [832, 410] on link "8" at bounding box center [837, 402] width 43 height 20
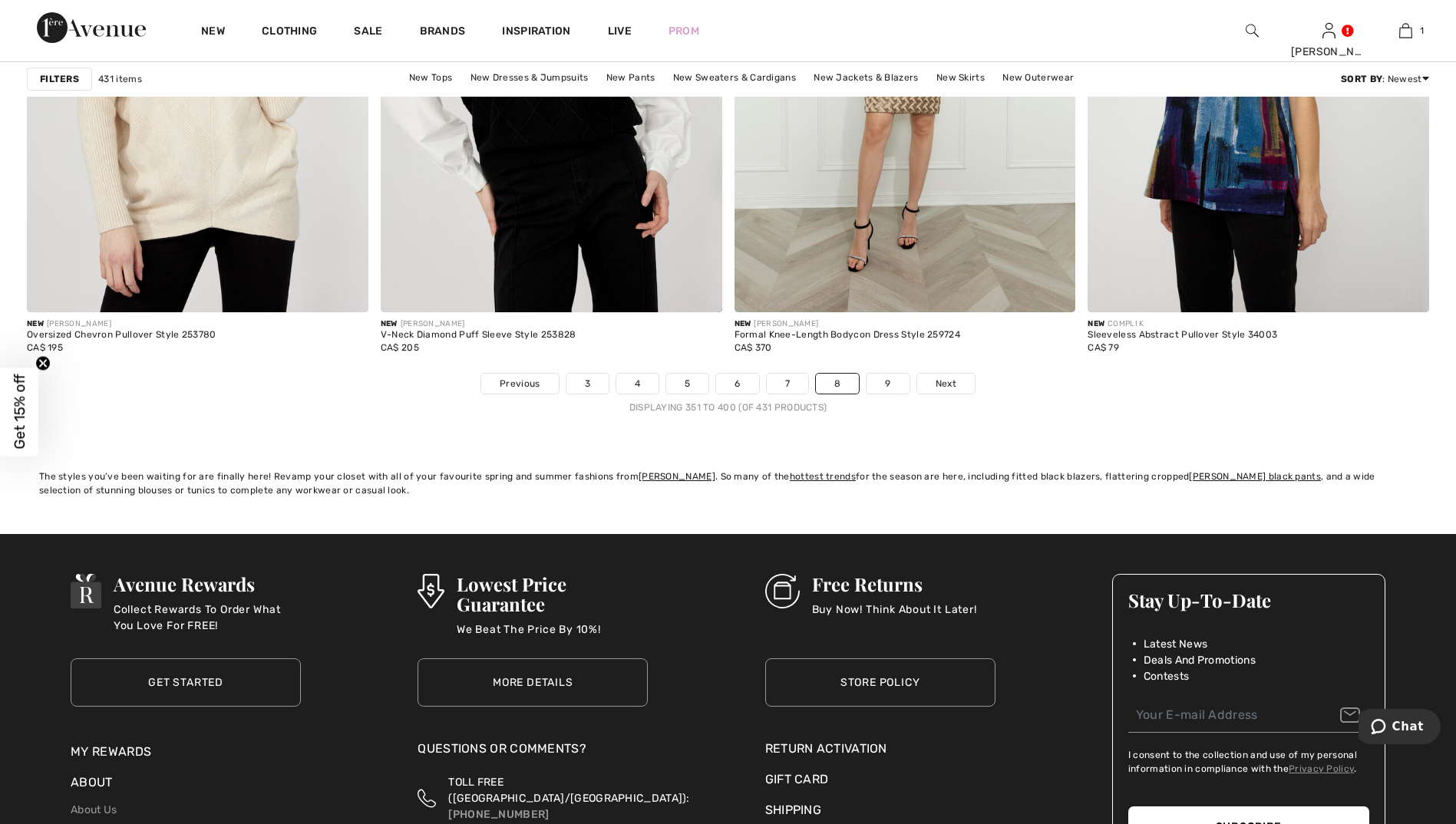
scroll to position [8823, 0]
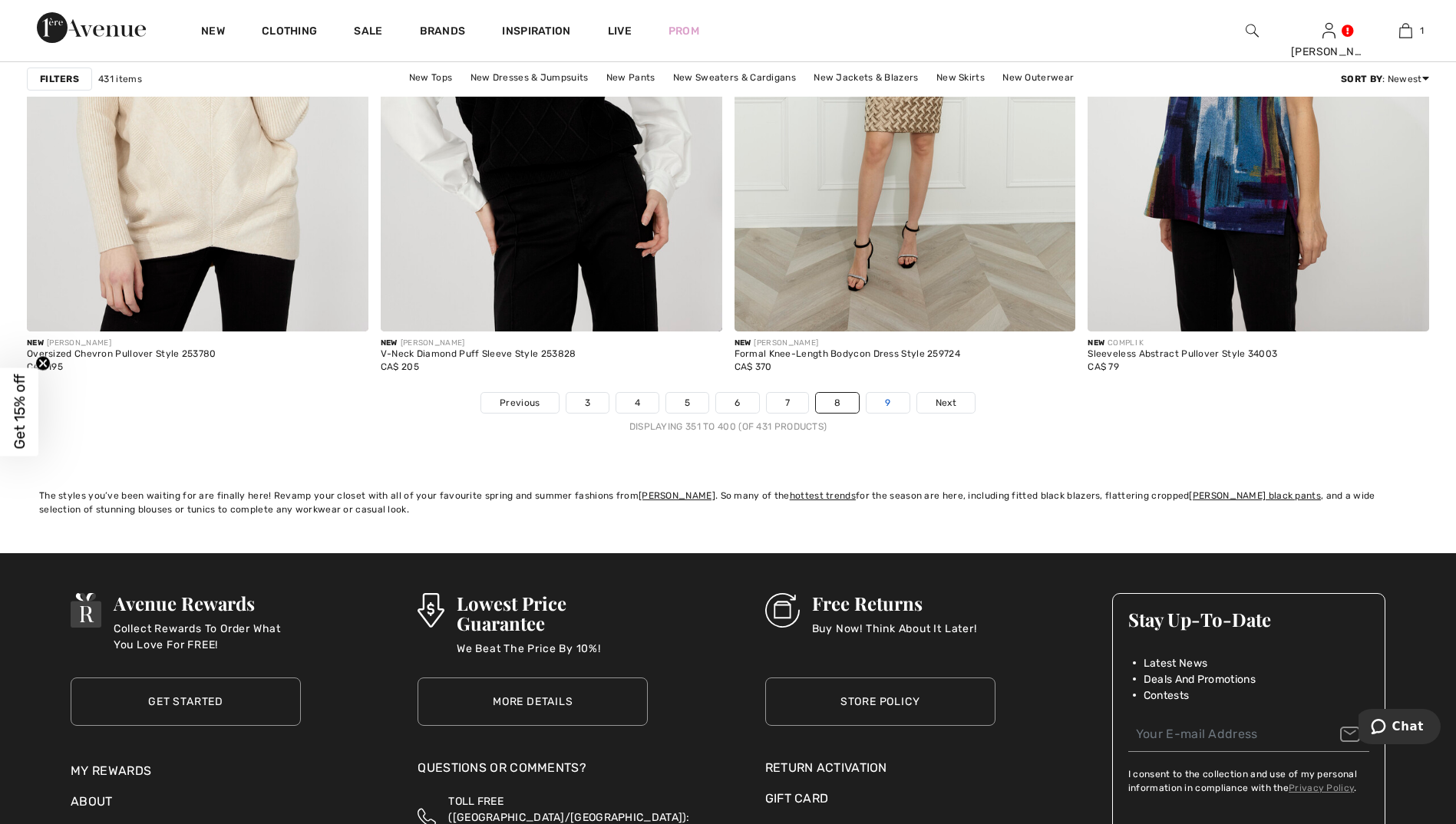
click at [888, 401] on link "9" at bounding box center [887, 402] width 42 height 20
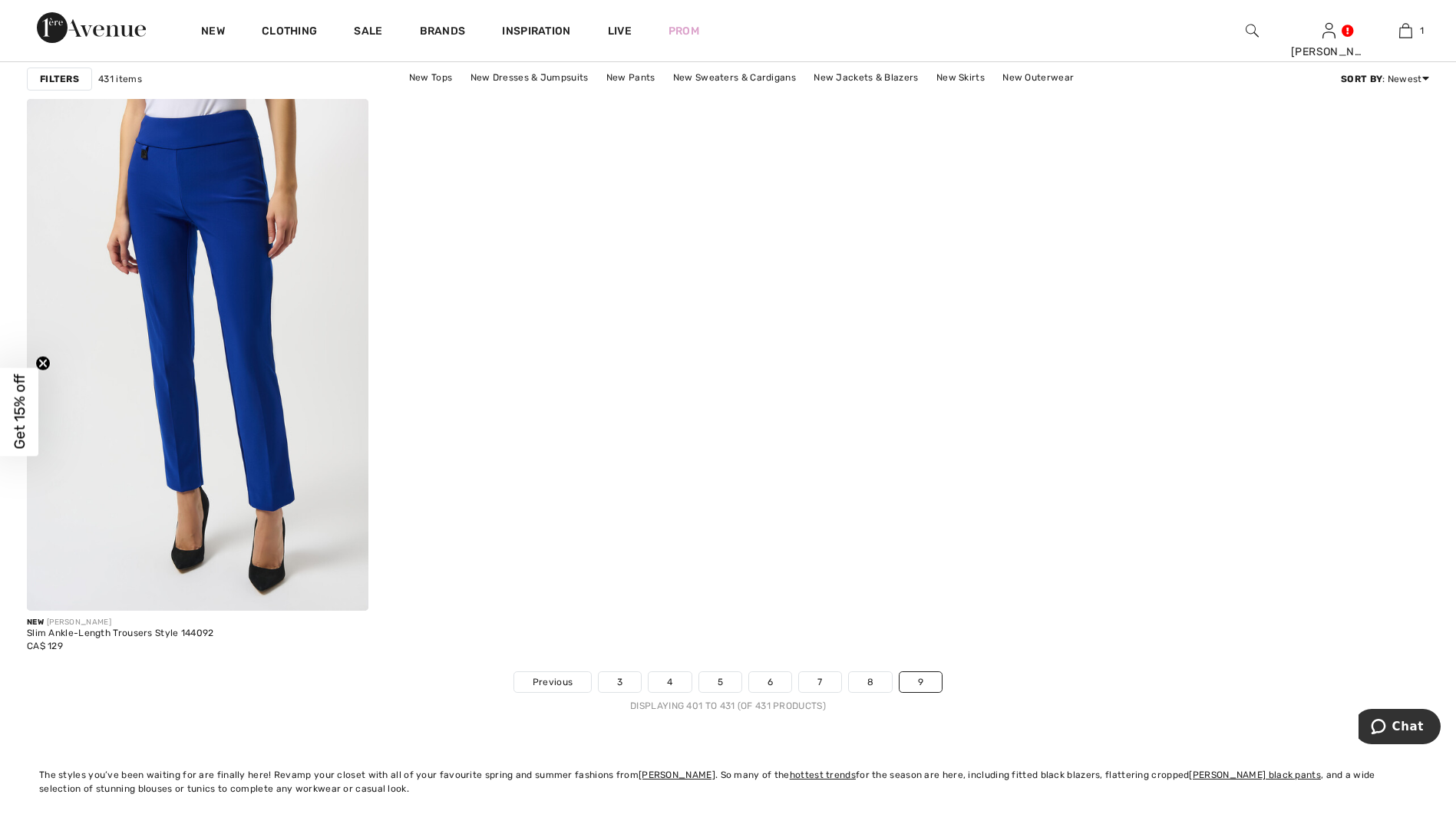
scroll to position [6214, 0]
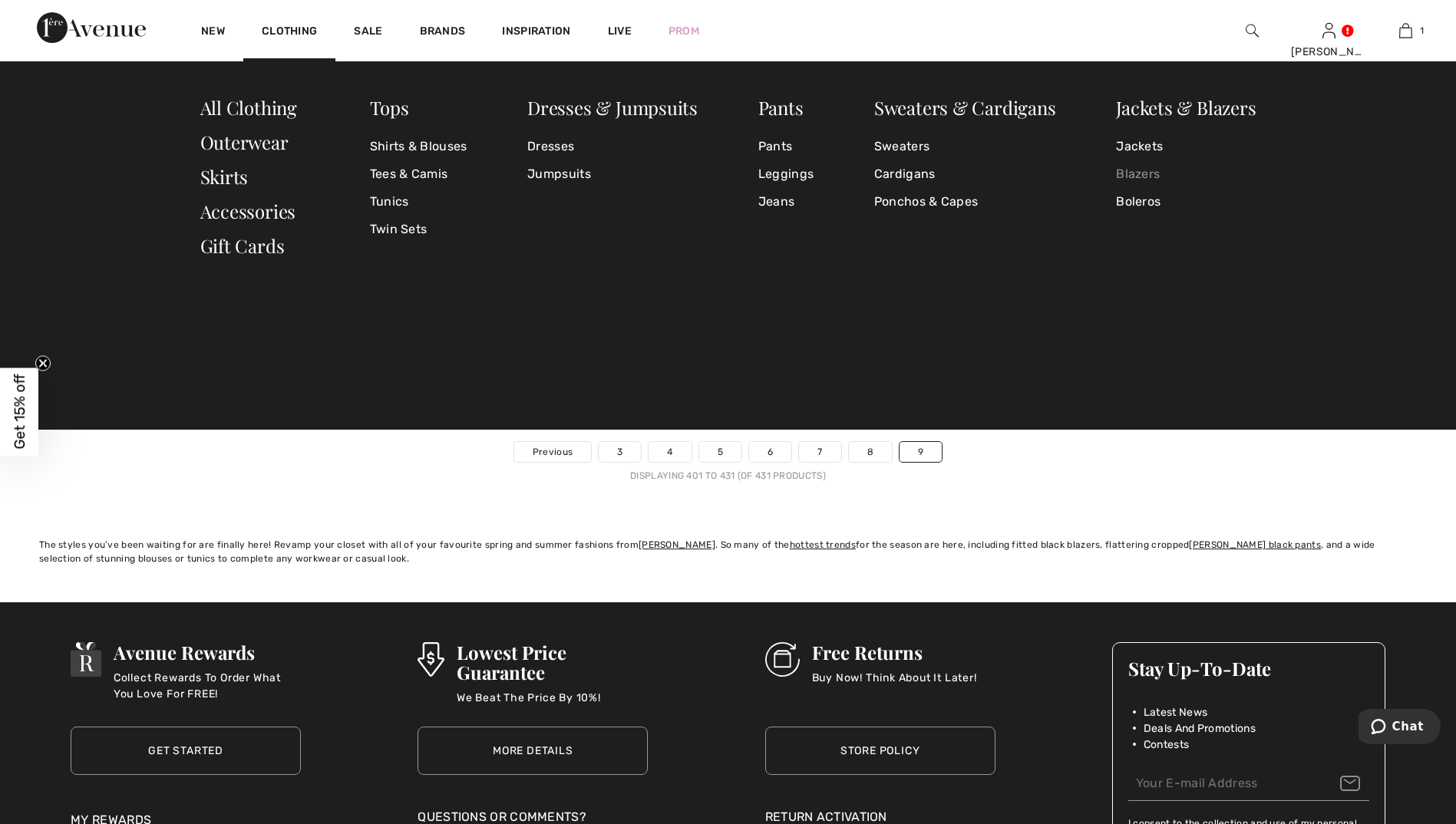
click at [1158, 166] on link "Blazers" at bounding box center [1186, 174] width 140 height 28
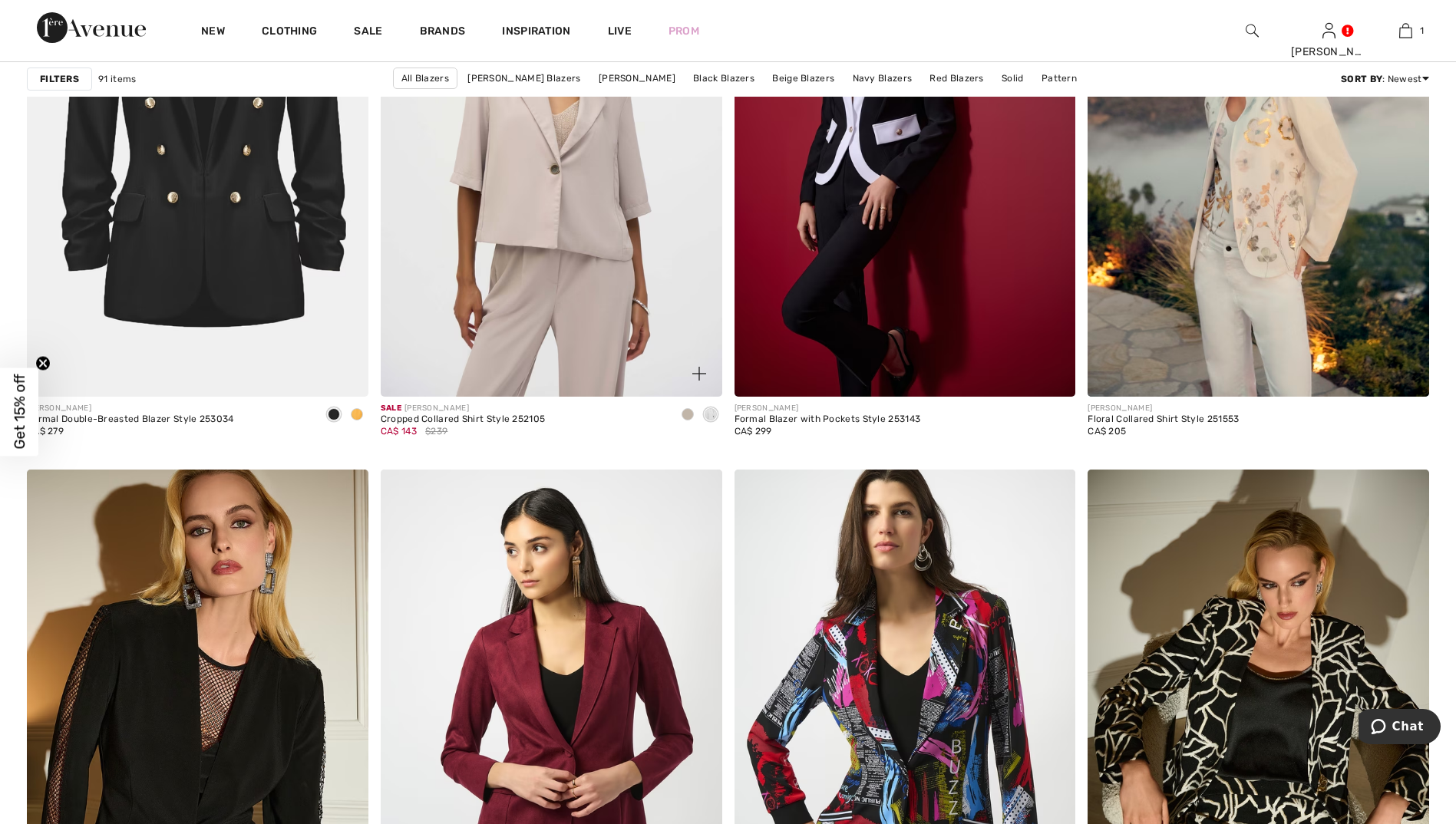
scroll to position [3223, 0]
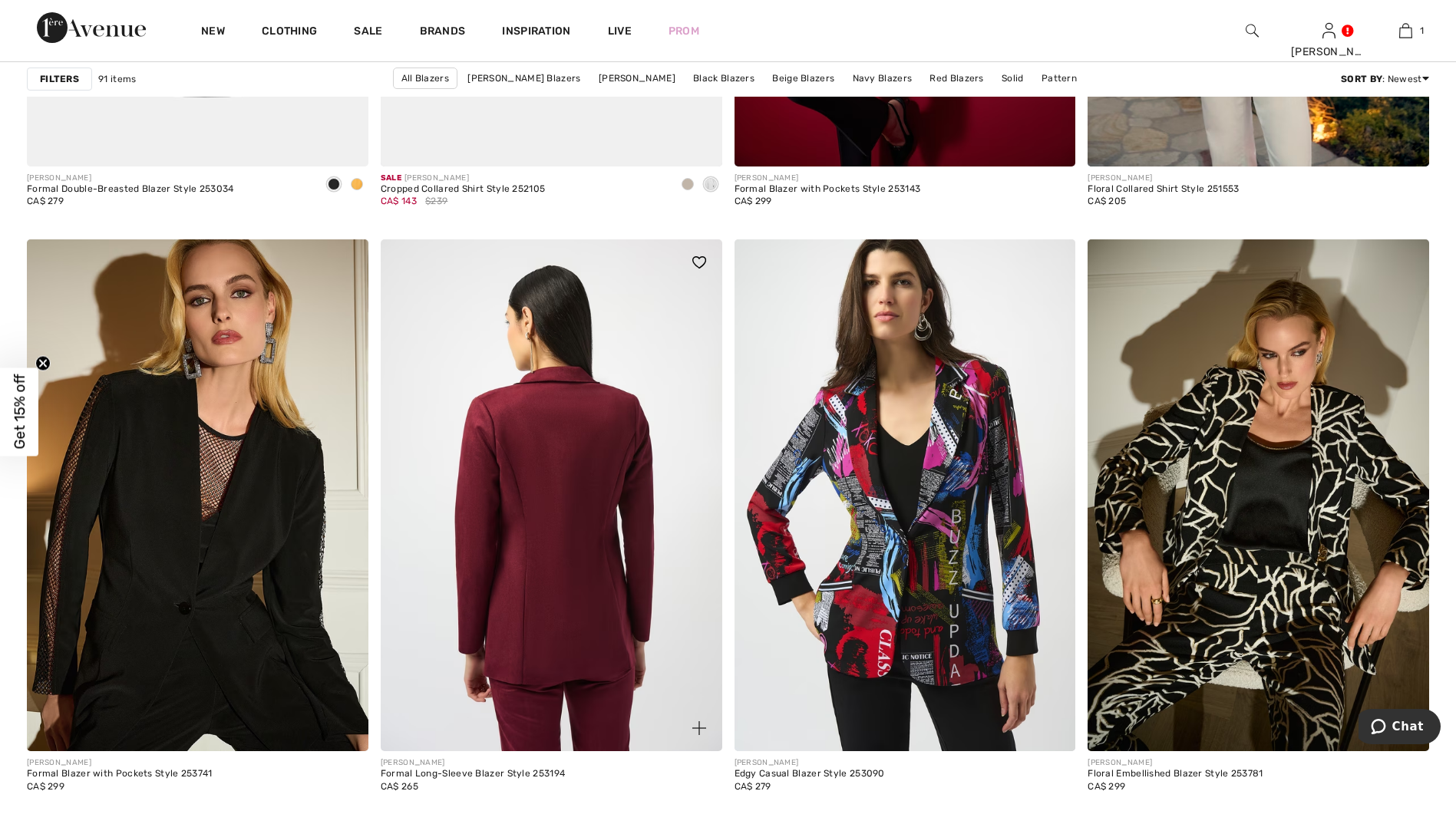
click at [630, 525] on img at bounding box center [551, 495] width 341 height 512
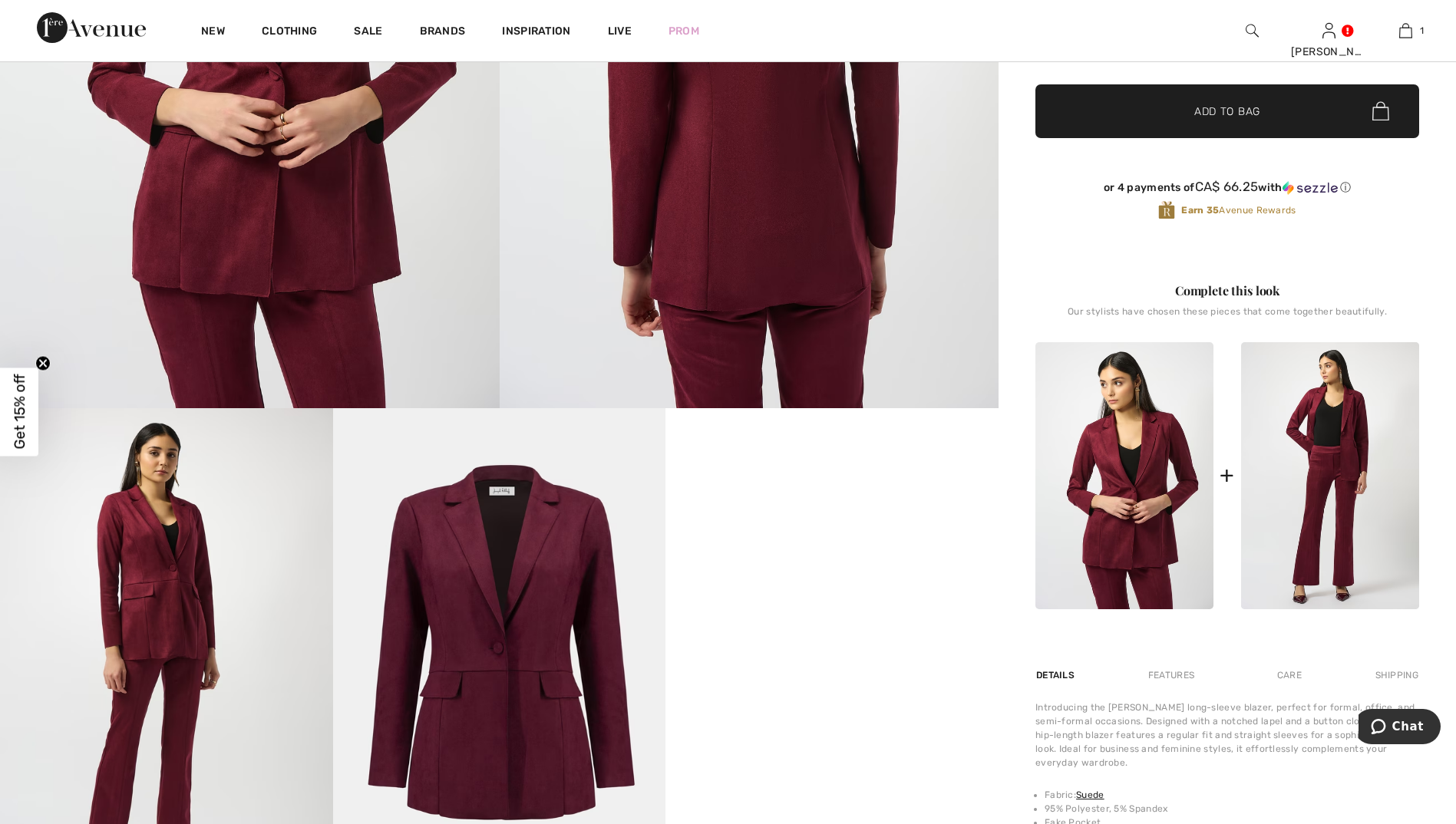
scroll to position [153, 0]
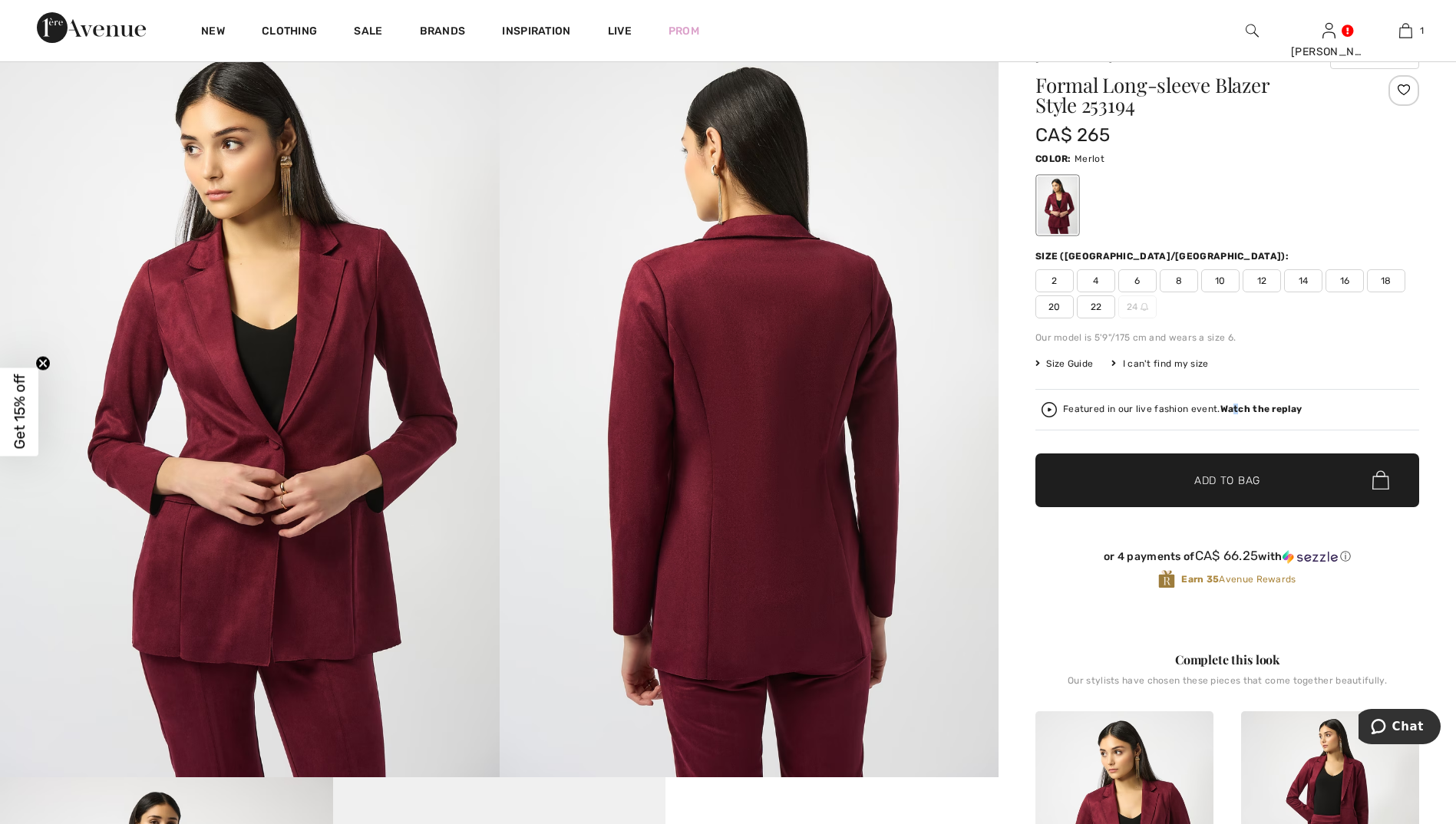
click at [1234, 406] on strong "Watch the replay" at bounding box center [1262, 409] width 82 height 11
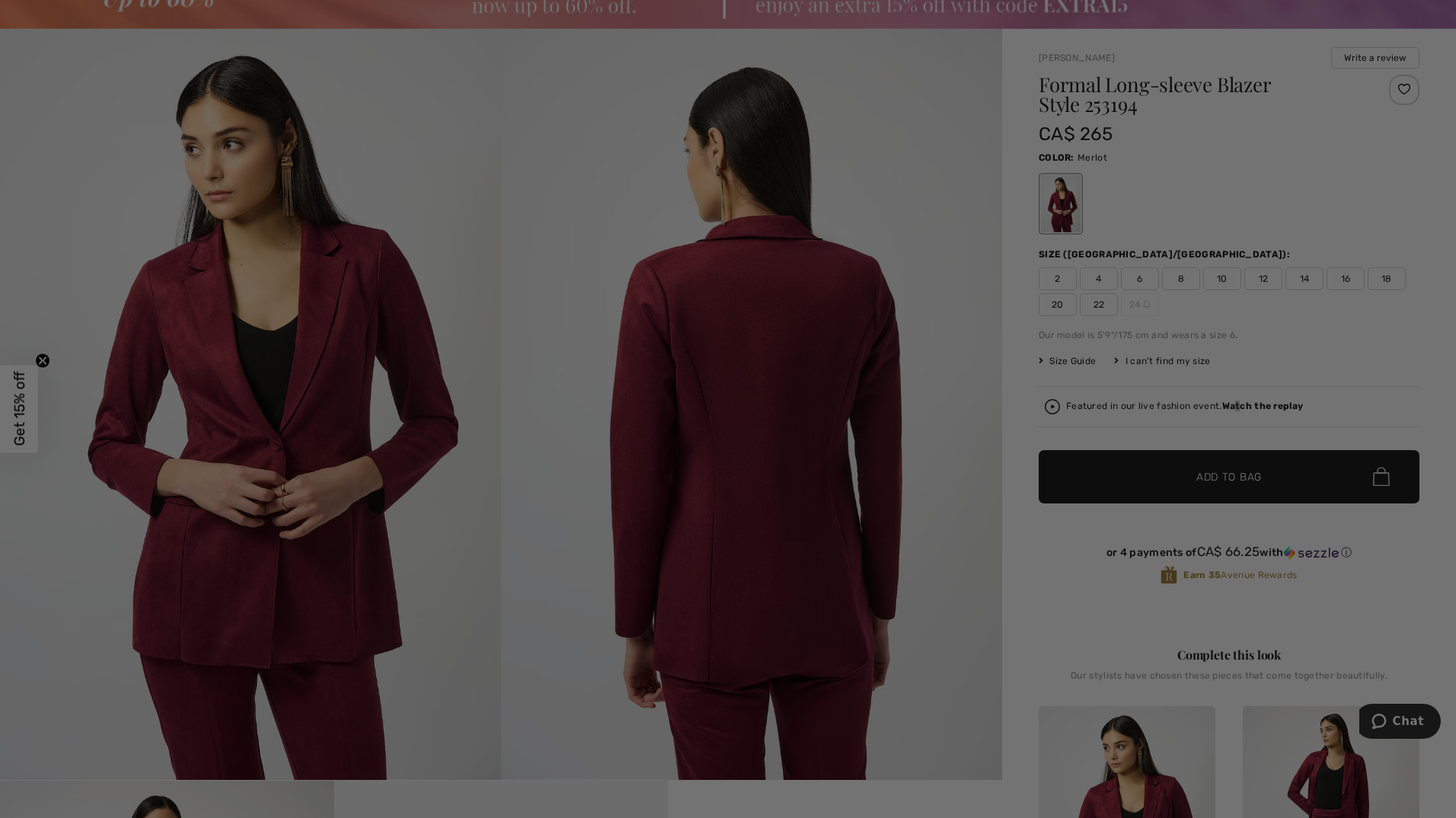
scroll to position [0, 0]
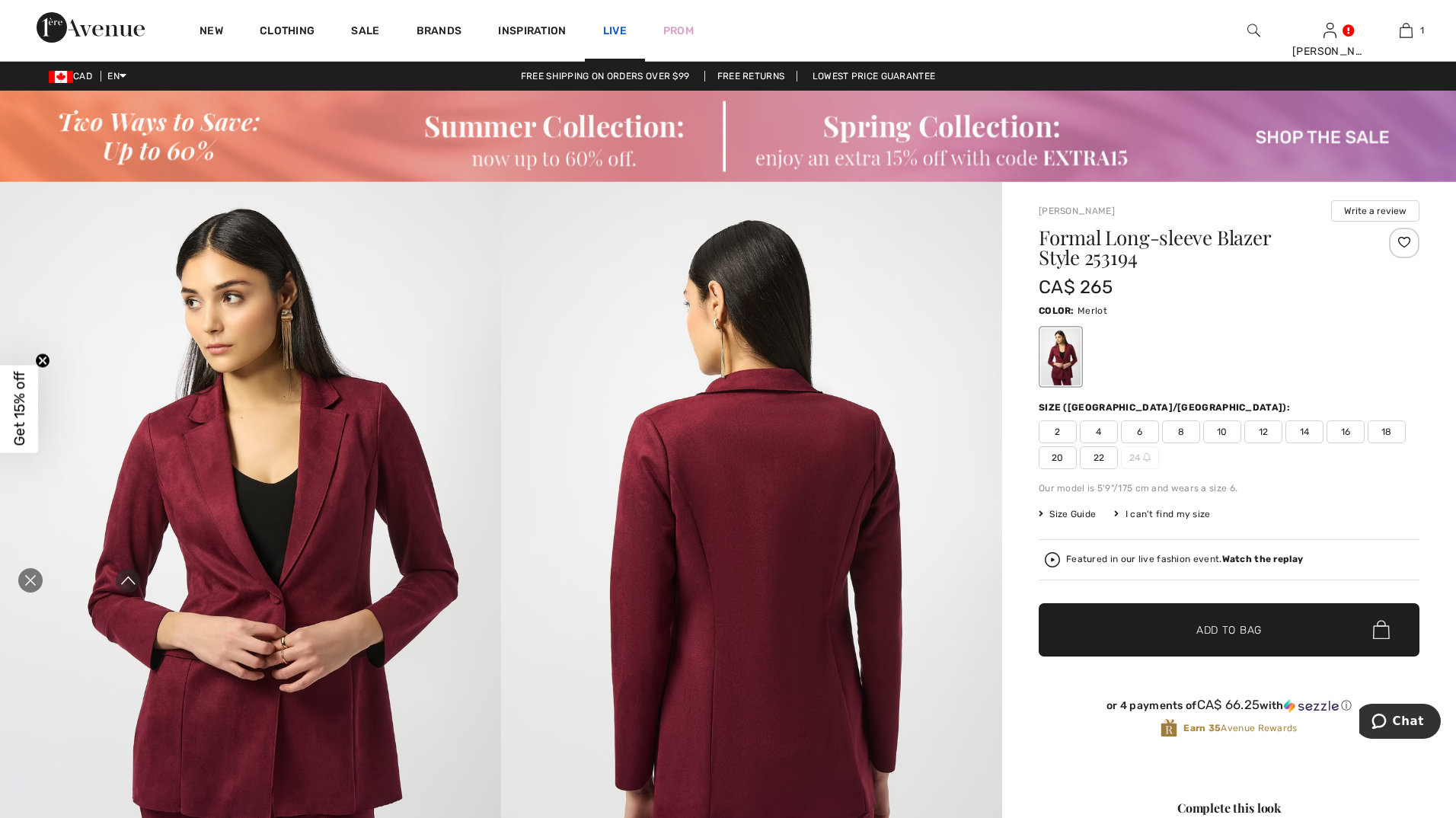
click at [616, 30] on link "Live" at bounding box center [615, 30] width 24 height 16
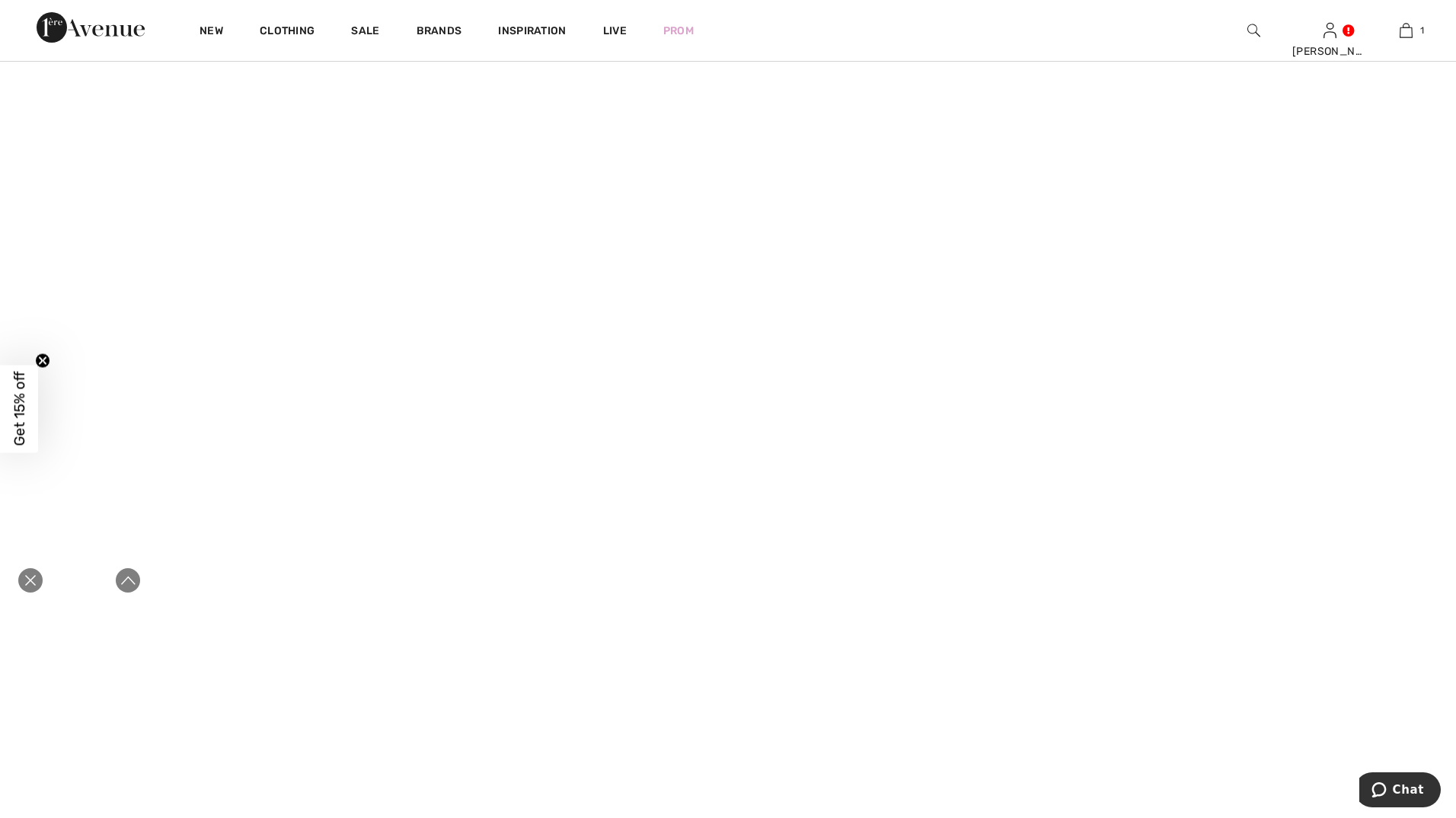
scroll to position [457, 0]
click at [24, 583] on icon "Close live curation" at bounding box center [30, 581] width 18 height 18
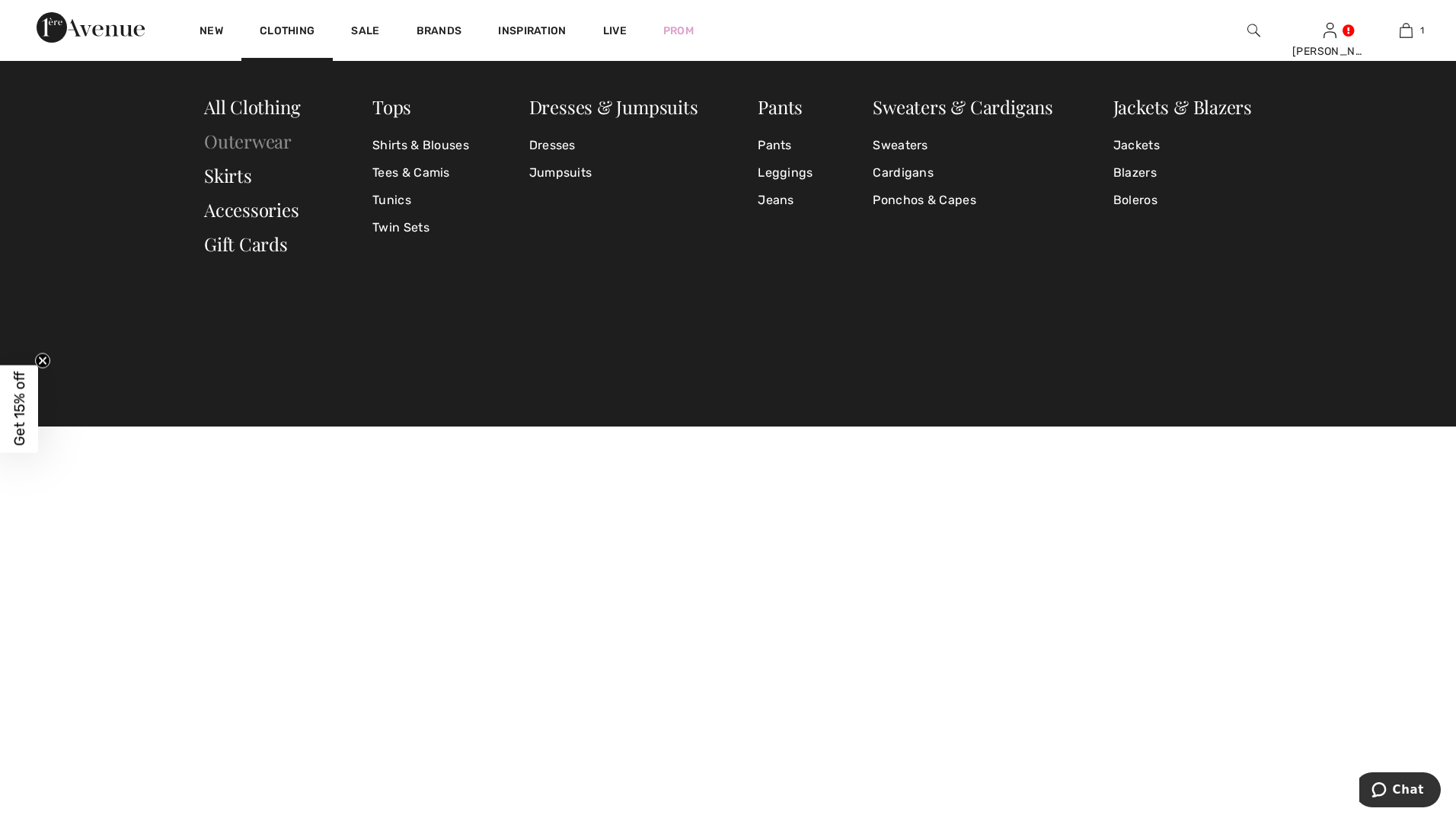
click at [242, 139] on link "Outerwear" at bounding box center [247, 140] width 88 height 24
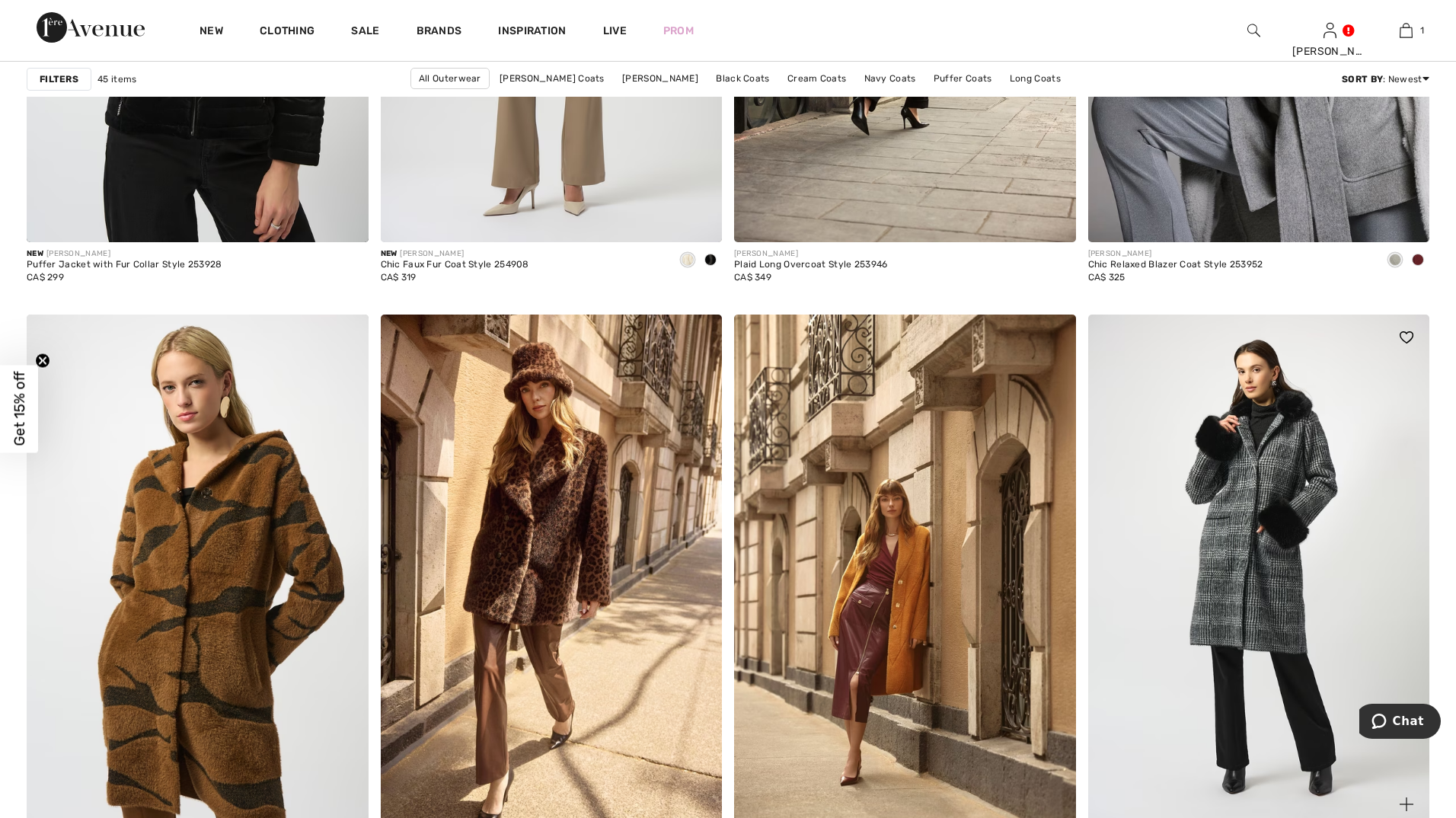
scroll to position [1980, 0]
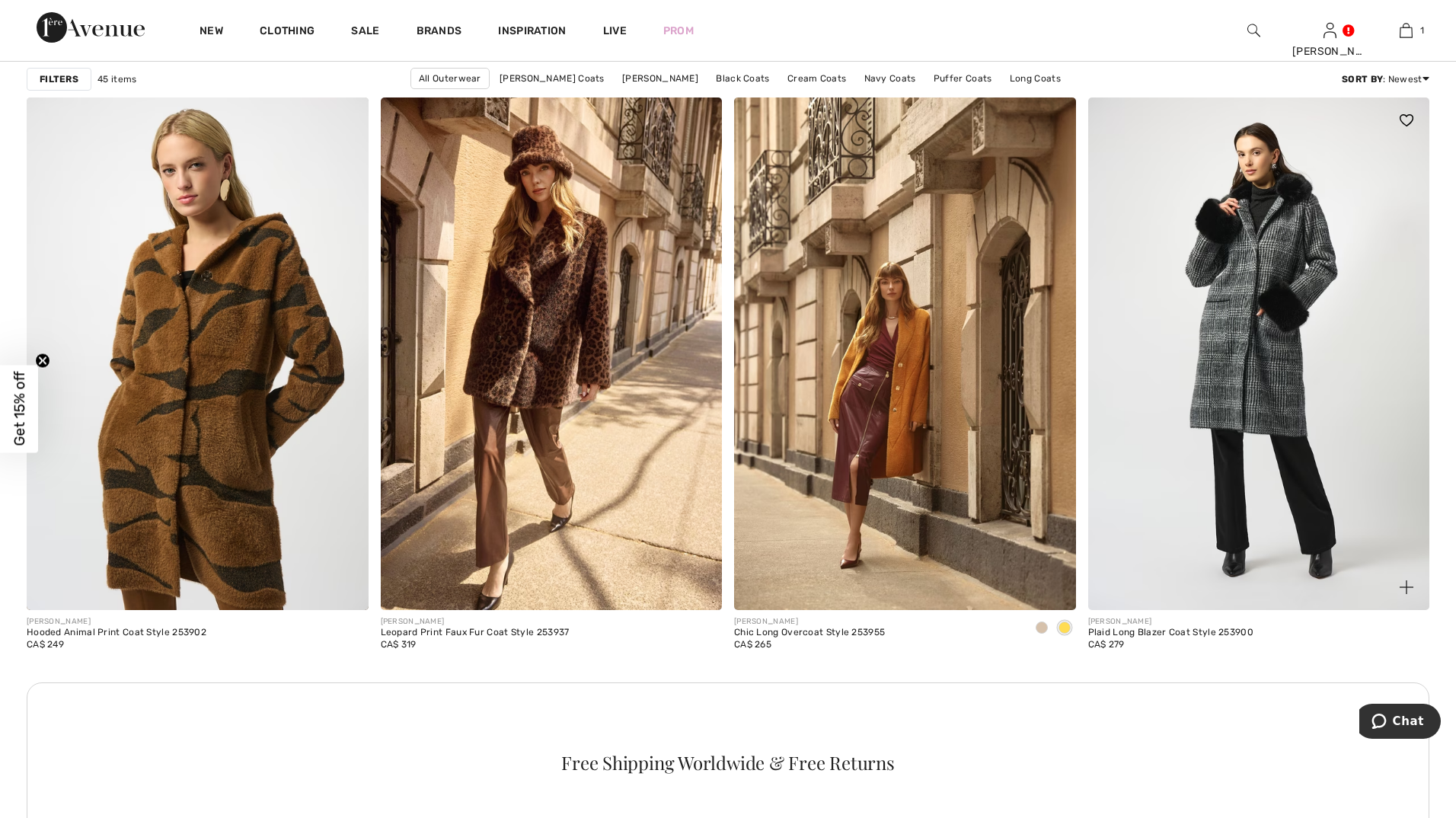
click at [1285, 304] on img at bounding box center [1259, 354] width 342 height 512
click at [1185, 368] on img at bounding box center [1259, 354] width 342 height 512
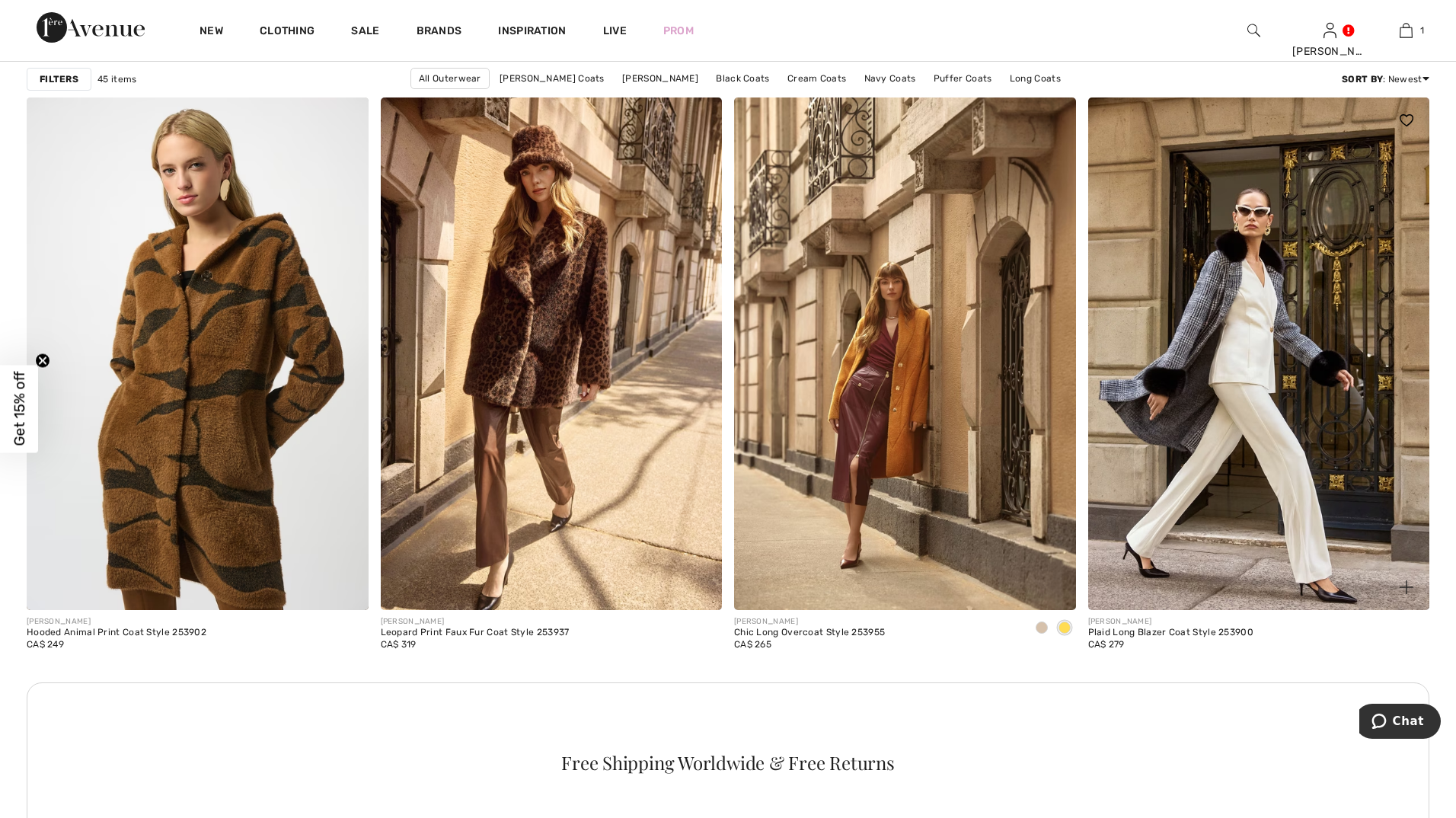
click at [1165, 628] on div "Plaid Long Blazer Coat Style 253900" at bounding box center [1172, 633] width 166 height 11
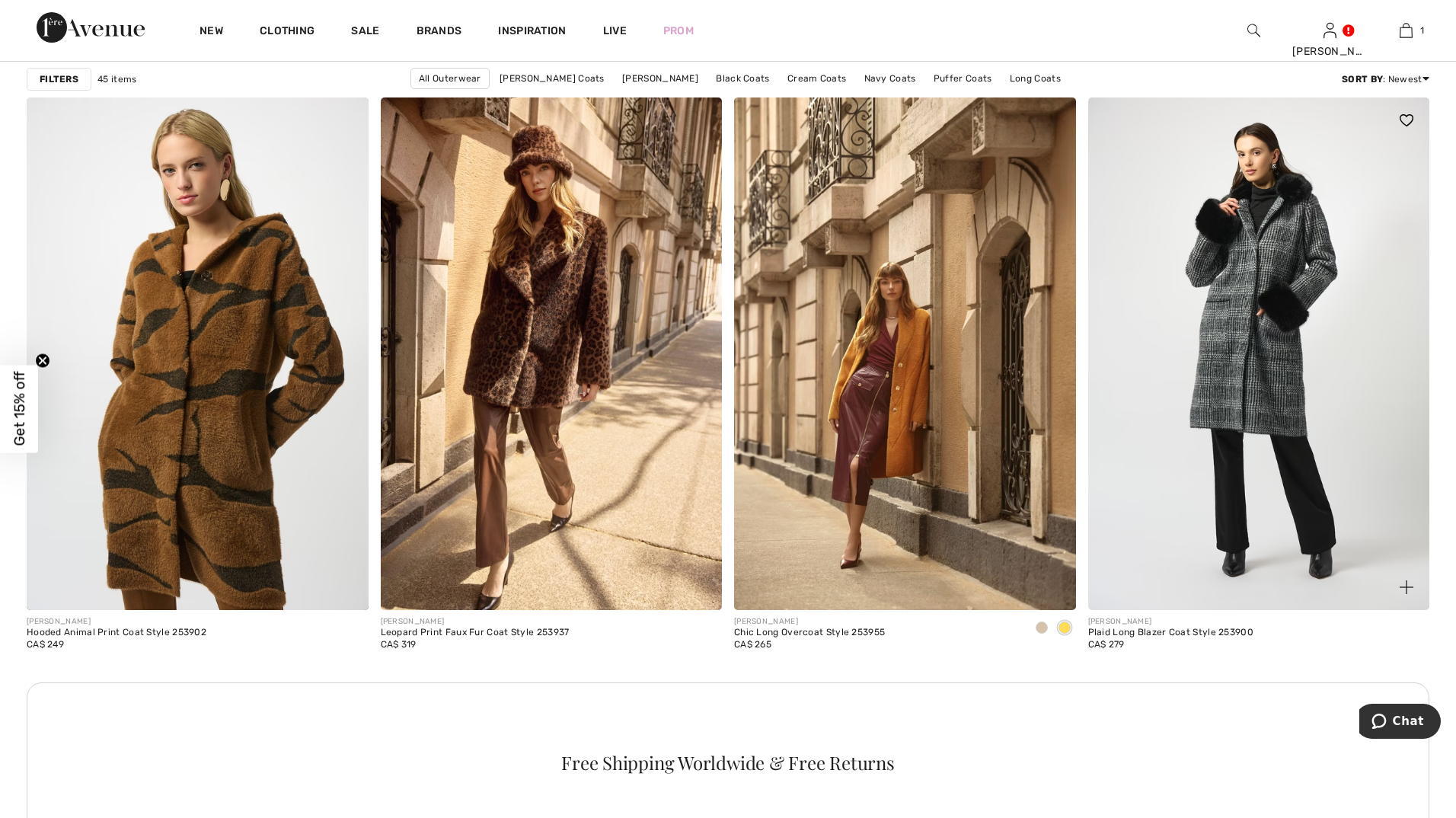
click at [1267, 338] on img at bounding box center [1259, 354] width 342 height 512
click at [1264, 331] on img at bounding box center [1259, 354] width 342 height 512
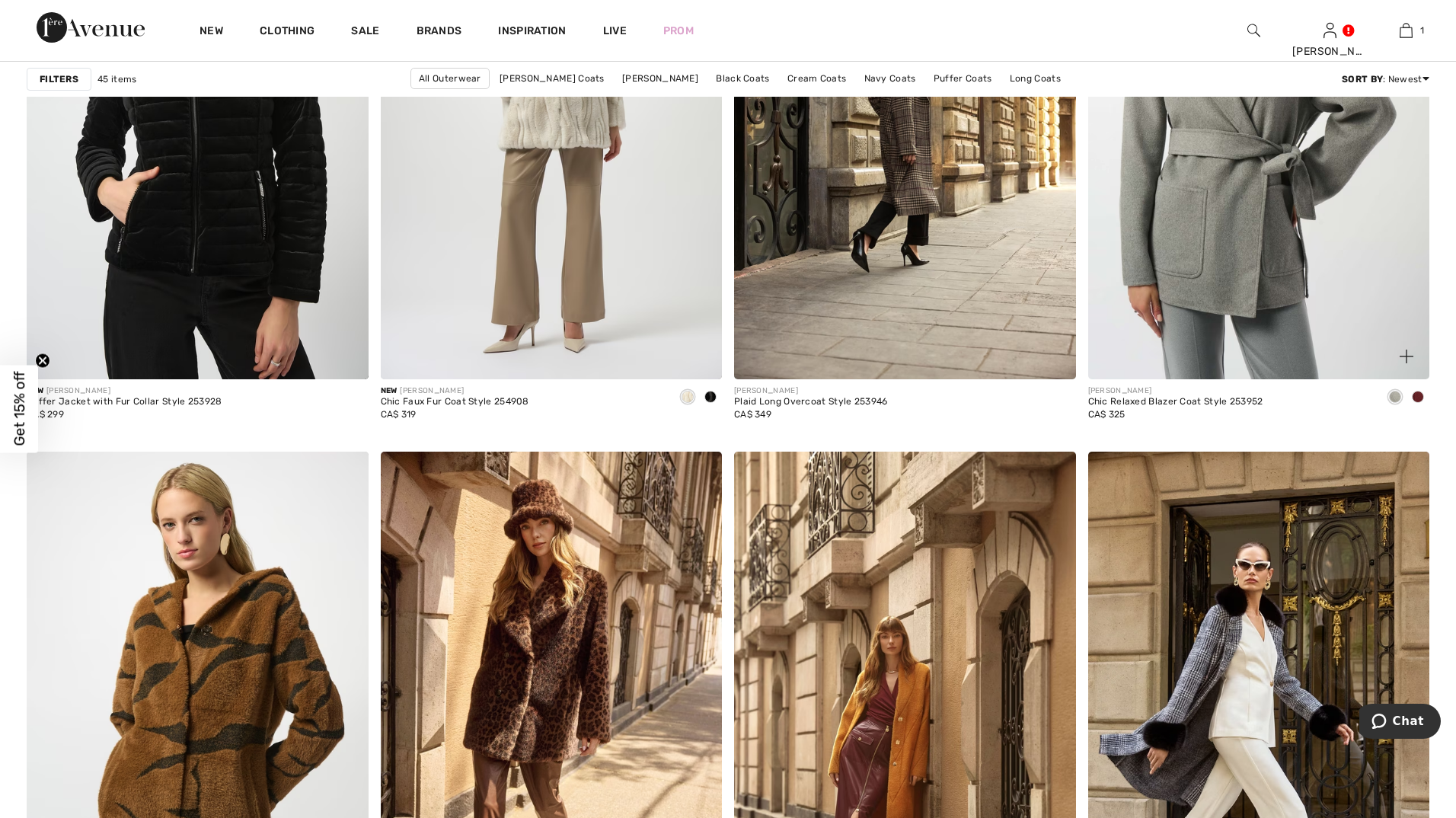
scroll to position [1599, 0]
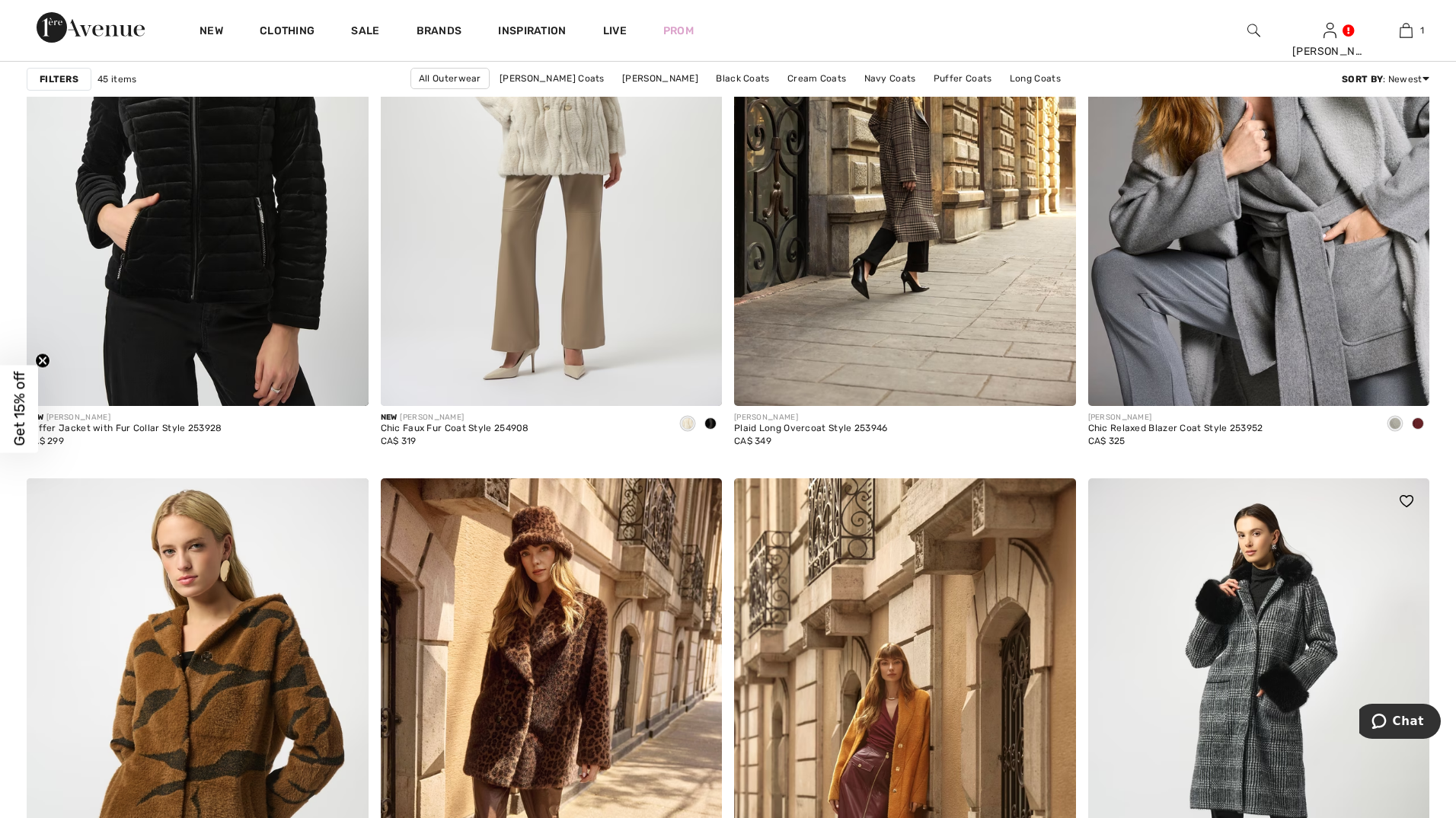
click at [1199, 583] on img at bounding box center [1259, 734] width 342 height 512
click at [1195, 583] on img at bounding box center [1259, 734] width 342 height 512
click at [1192, 583] on img at bounding box center [1259, 734] width 342 height 512
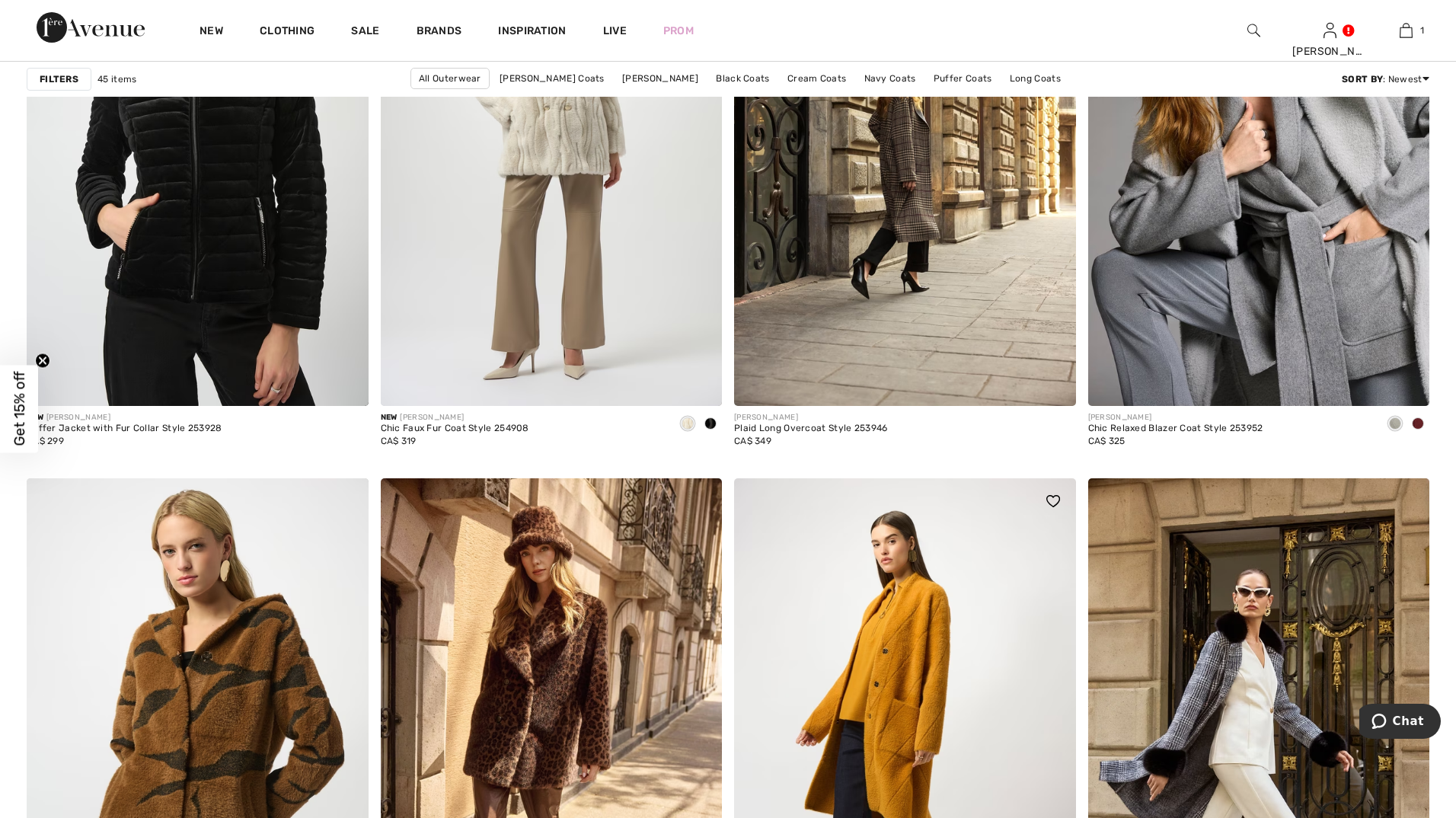
click at [889, 579] on img at bounding box center [905, 734] width 342 height 512
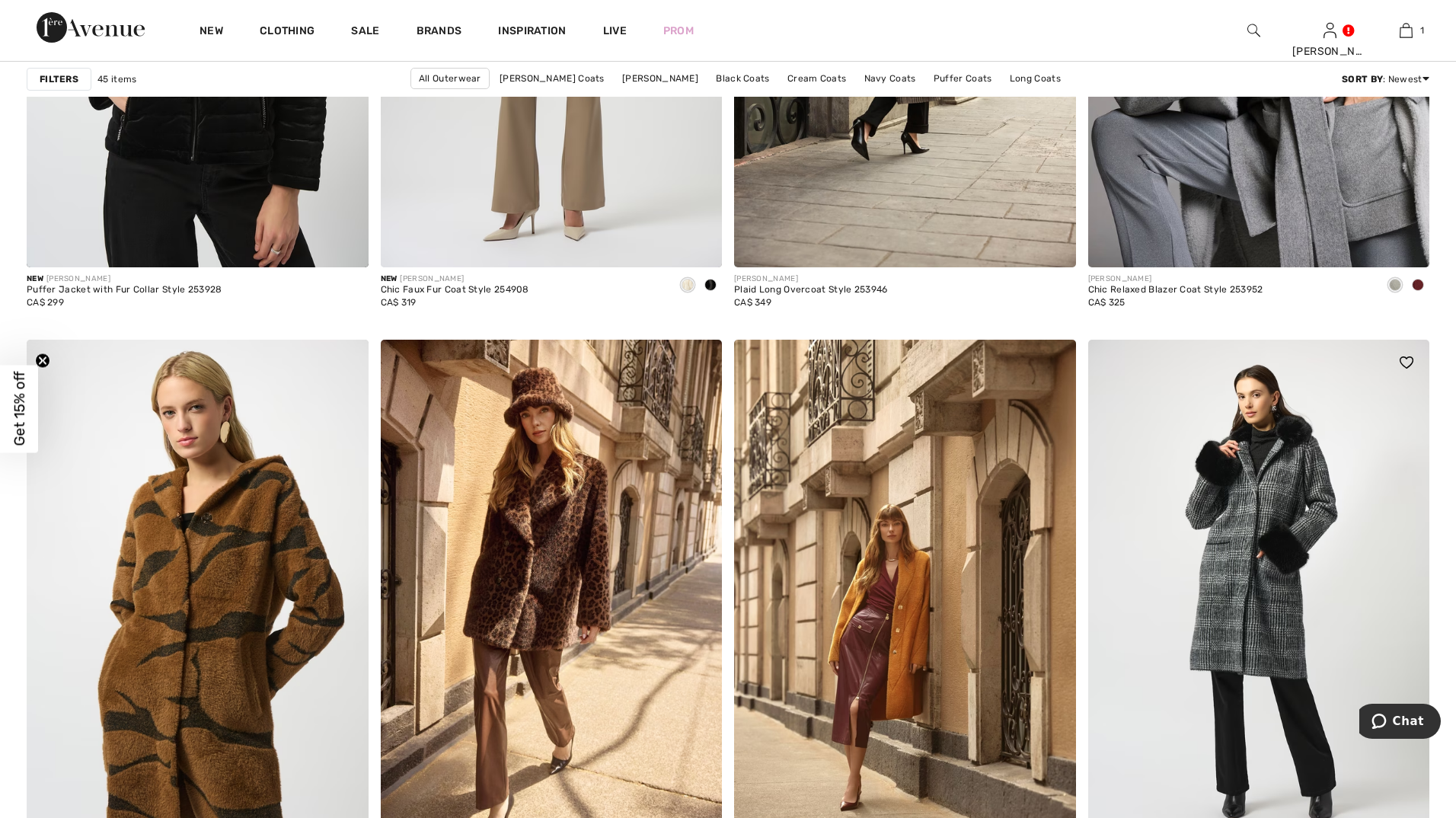
scroll to position [1980, 0]
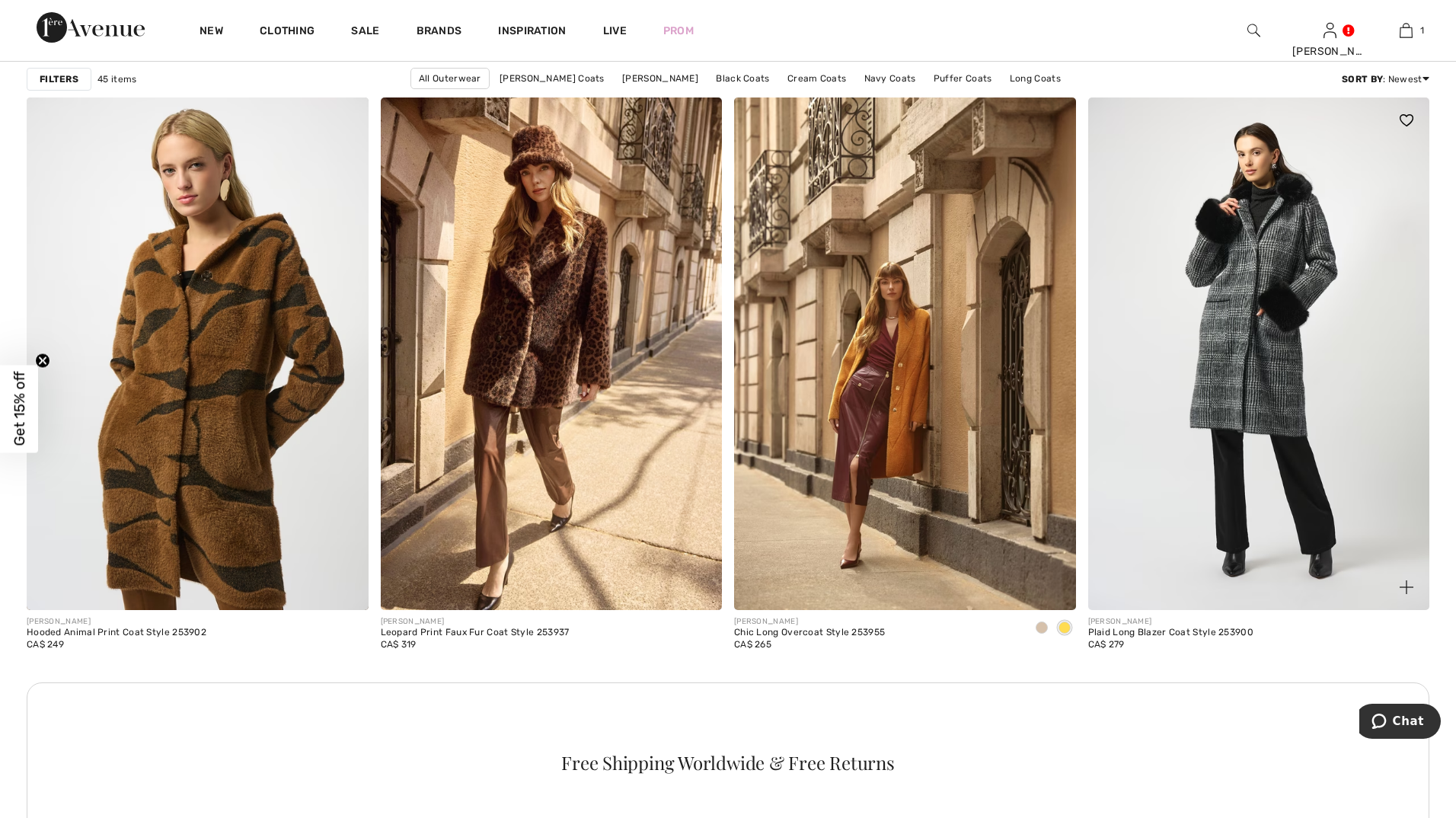
click at [1179, 559] on img at bounding box center [1259, 354] width 342 height 512
click at [1179, 554] on img at bounding box center [1259, 354] width 342 height 512
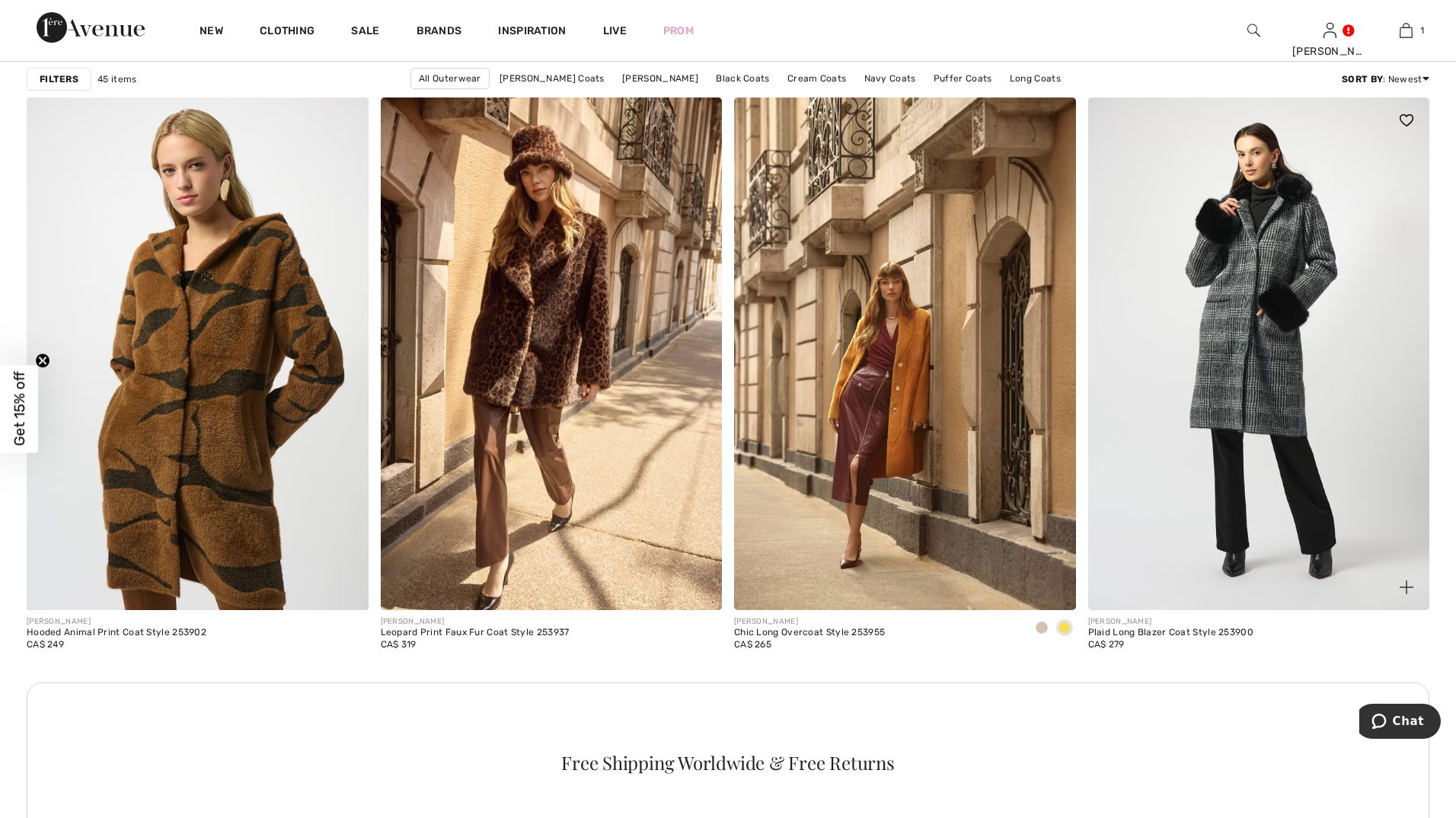
click at [1179, 554] on img at bounding box center [1259, 354] width 342 height 512
click at [1179, 553] on img at bounding box center [1259, 354] width 342 height 512
click at [1178, 552] on img at bounding box center [1259, 354] width 342 height 512
click at [1179, 550] on img at bounding box center [1259, 354] width 342 height 512
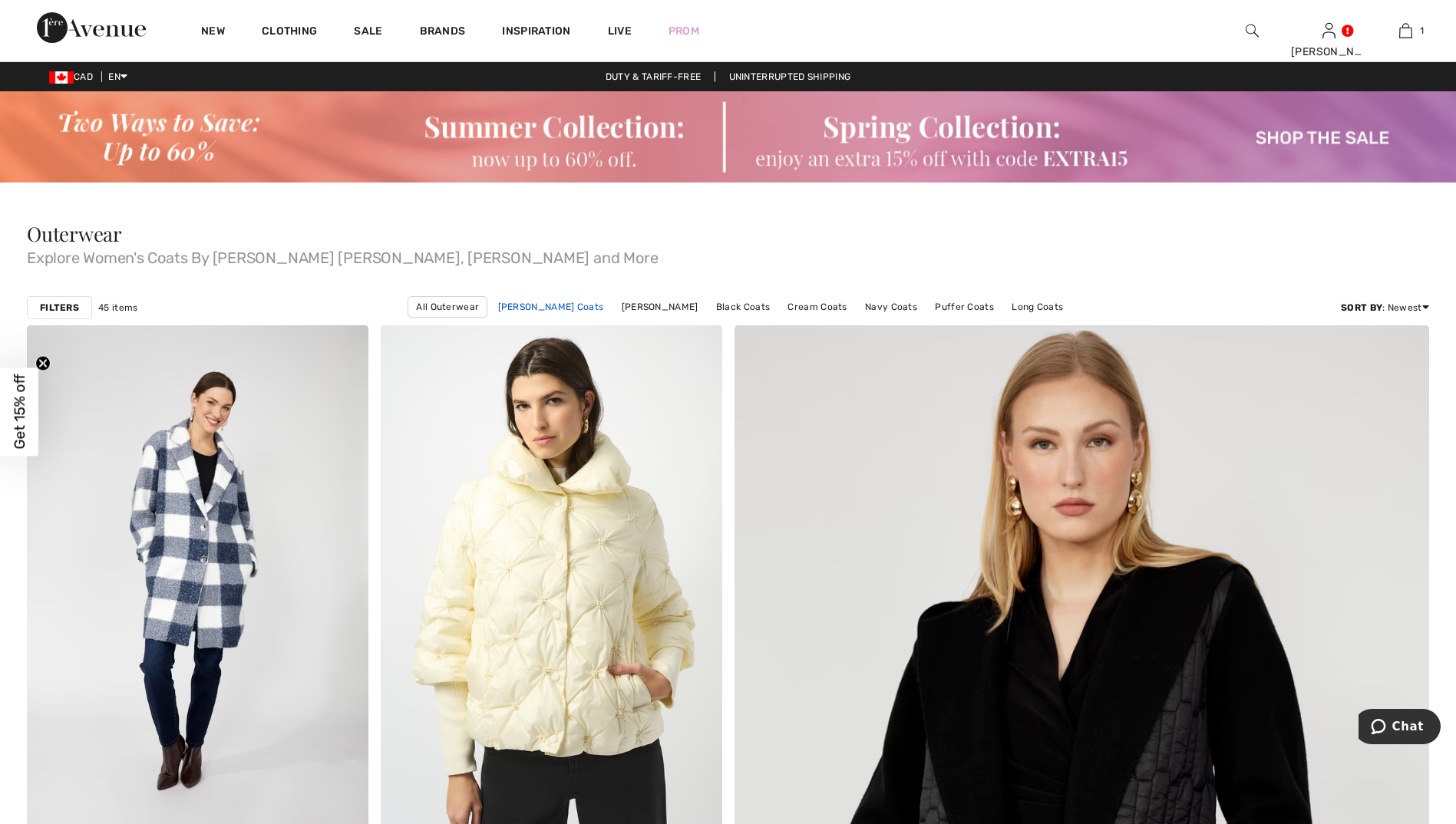
click at [568, 305] on link "Joseph Ribkoff Coats" at bounding box center [551, 306] width 121 height 20
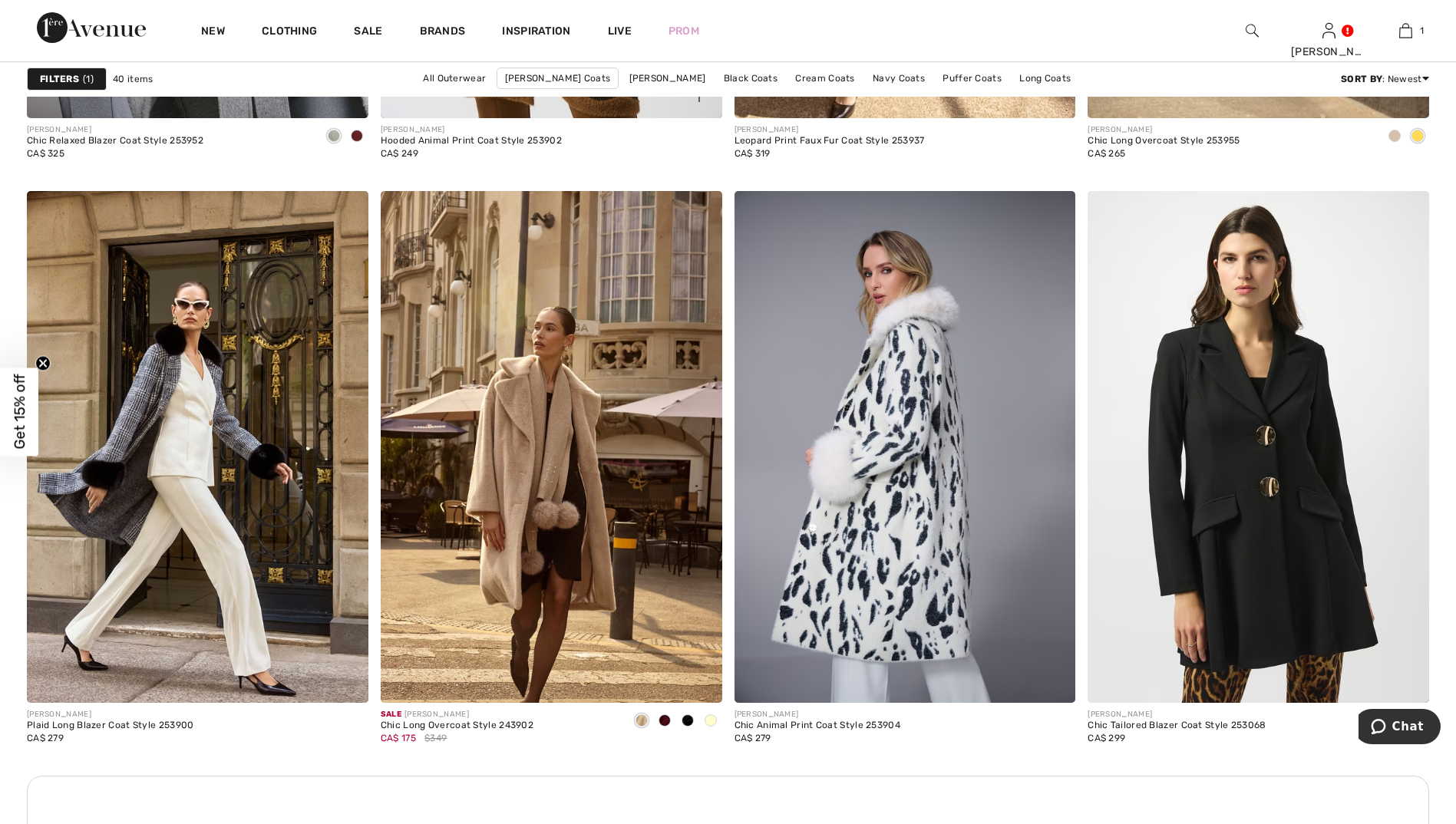
scroll to position [1918, 0]
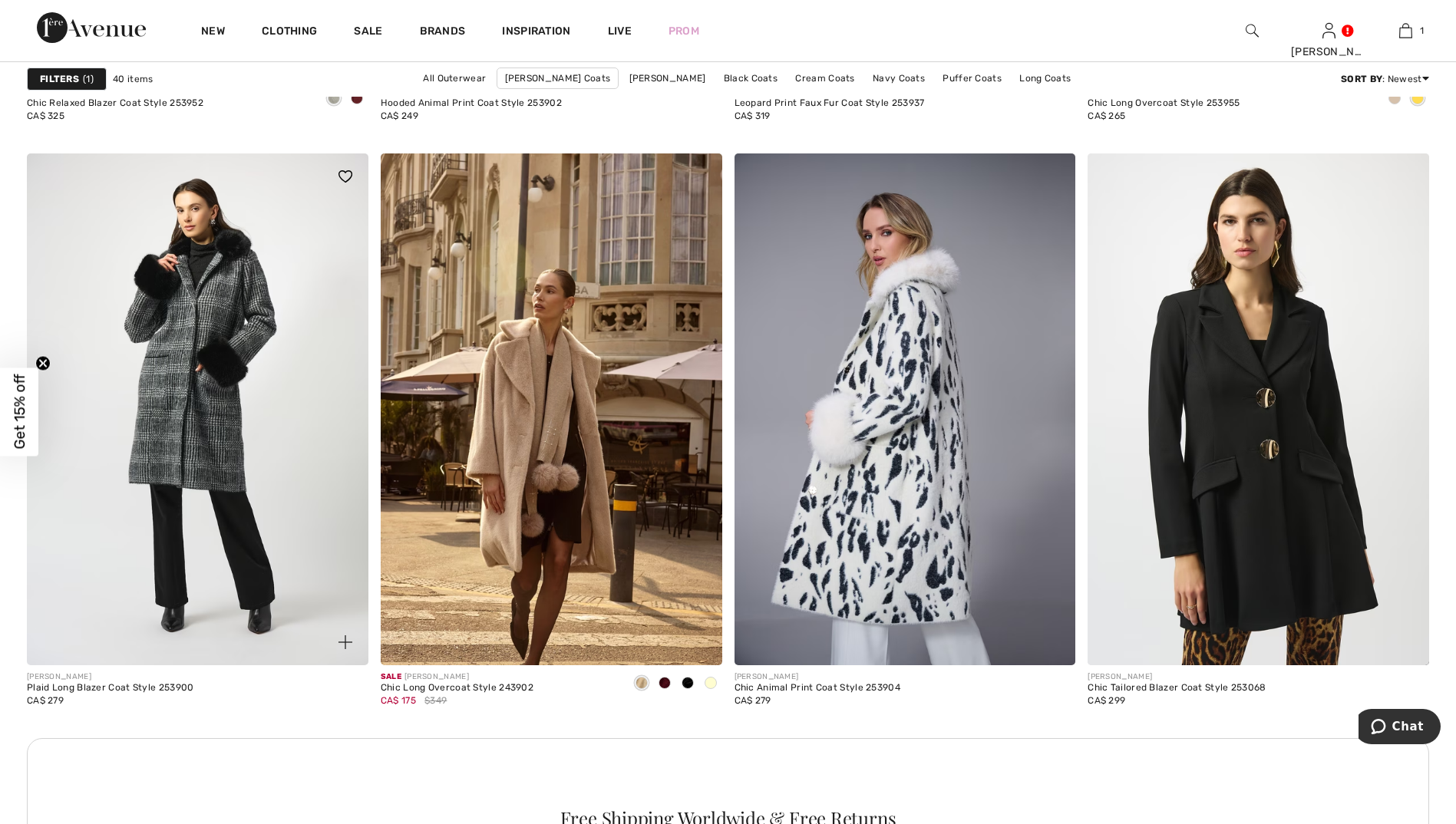
click at [199, 401] on img at bounding box center [197, 409] width 341 height 512
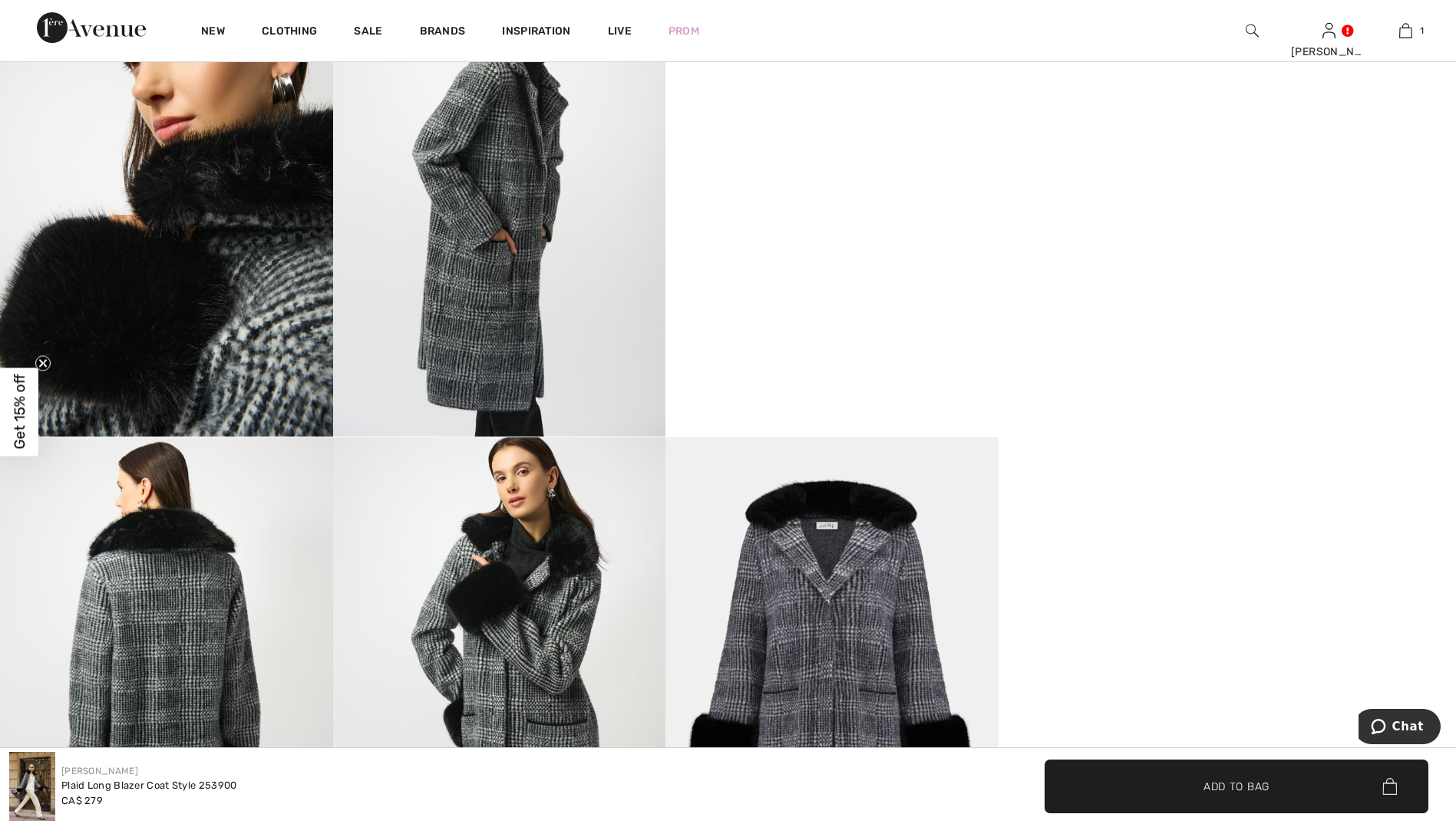
scroll to position [844, 0]
